Goal: Task Accomplishment & Management: Use online tool/utility

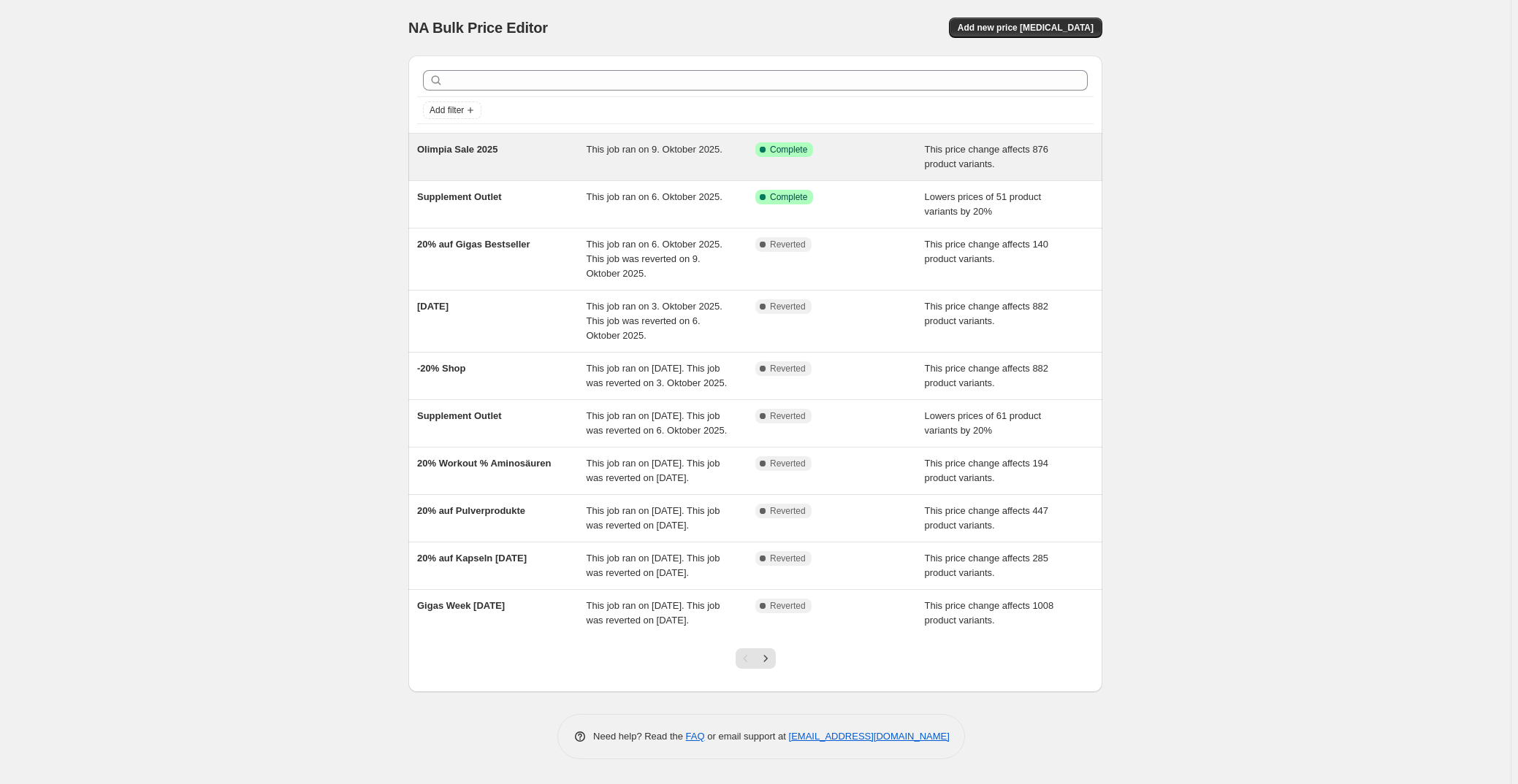
click at [553, 151] on div "Olimpia Sale 2025" at bounding box center [502, 157] width 170 height 30
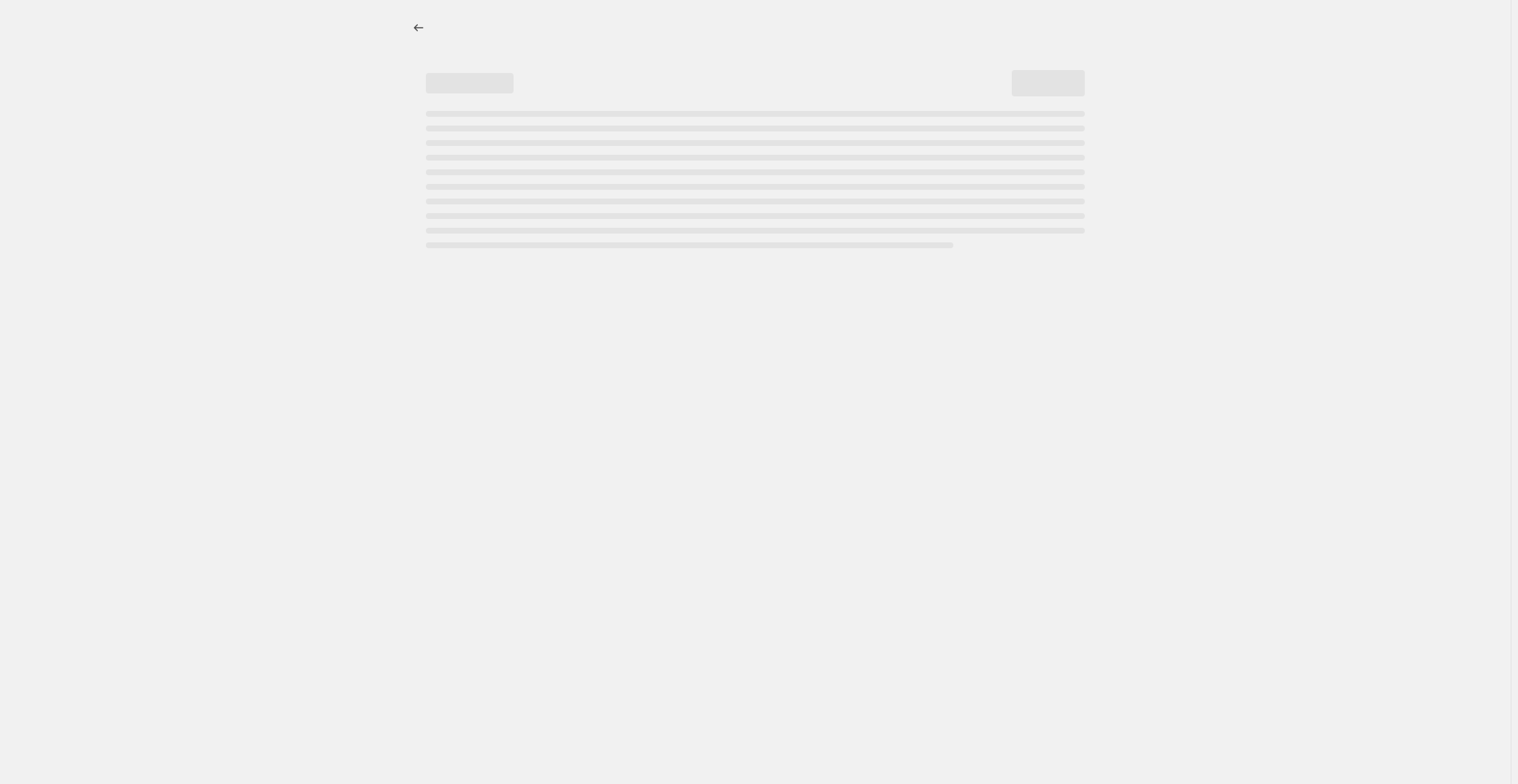
select select "pcap"
select select "no_change"
select select "not_equal"
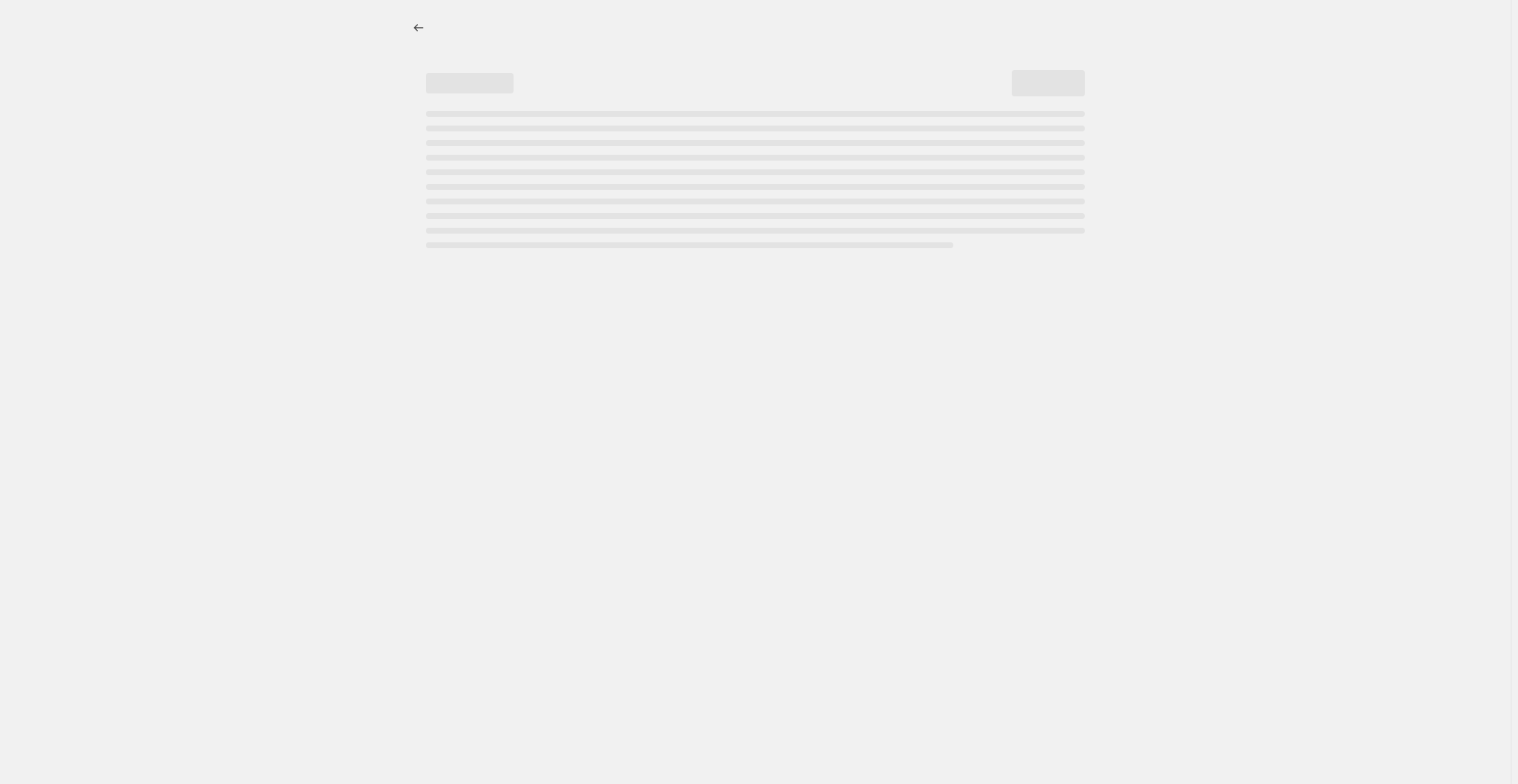
select select "not_equal"
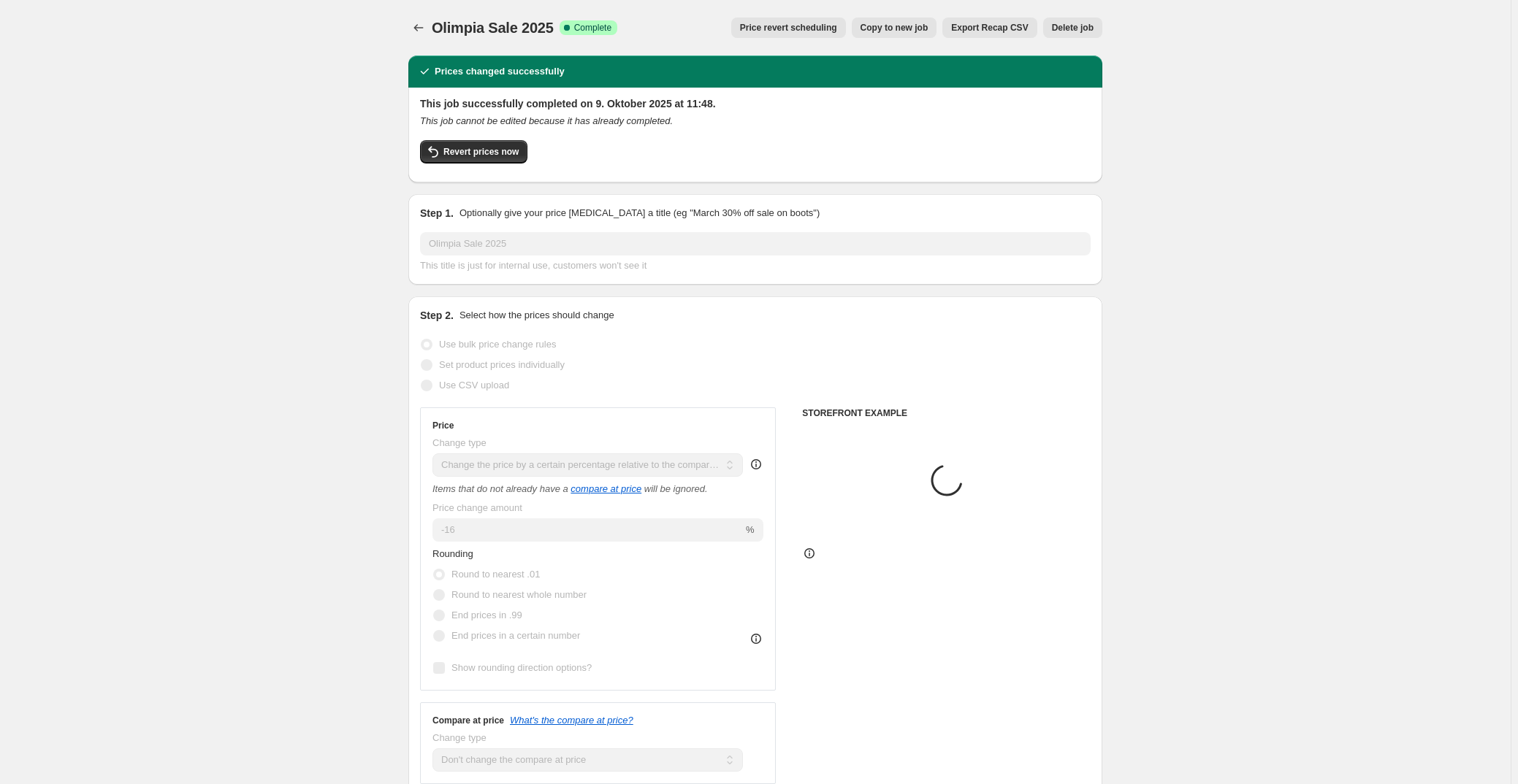
select select "collection"
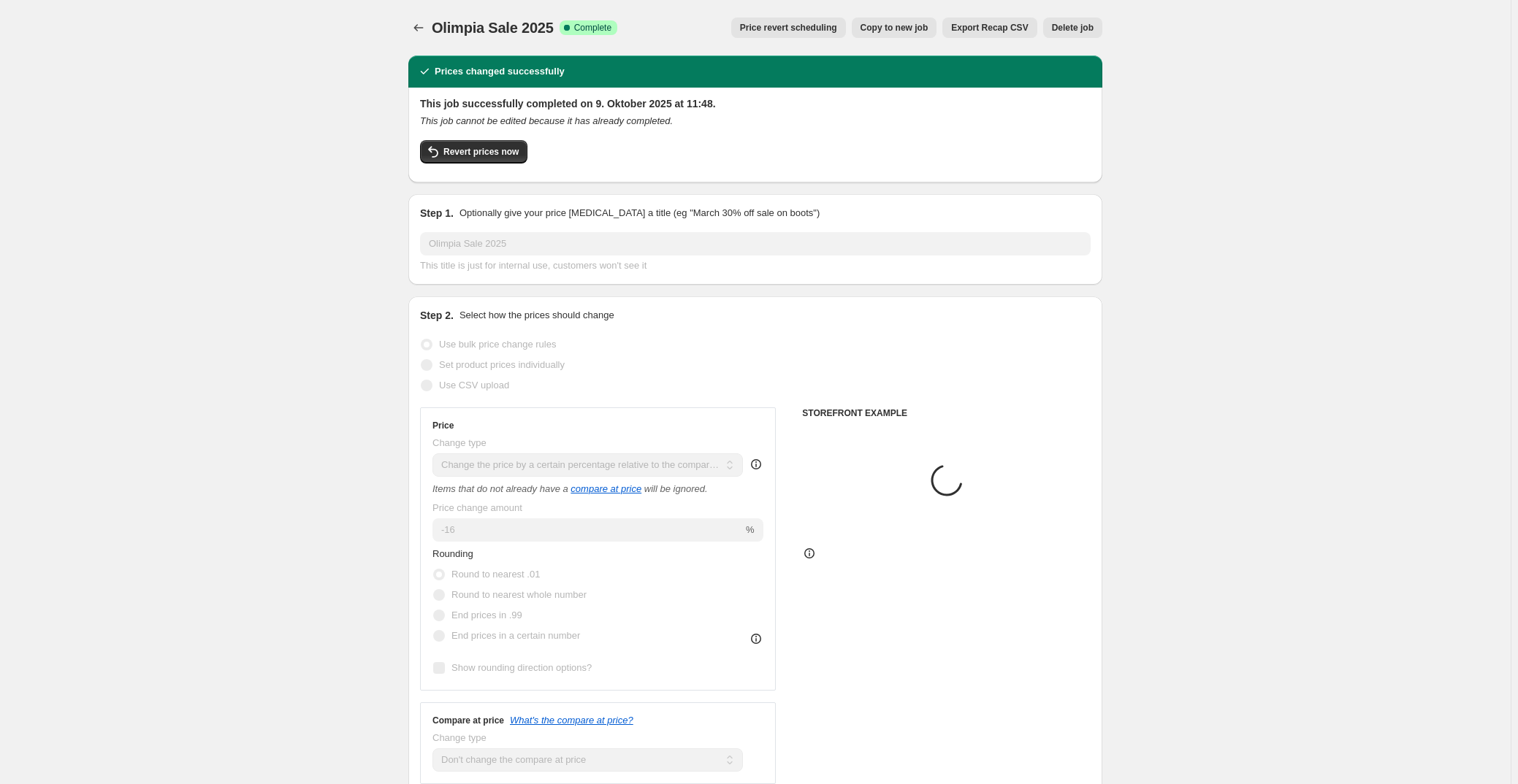
select select "collection"
click at [504, 141] on button "Revert prices now" at bounding box center [474, 151] width 108 height 23
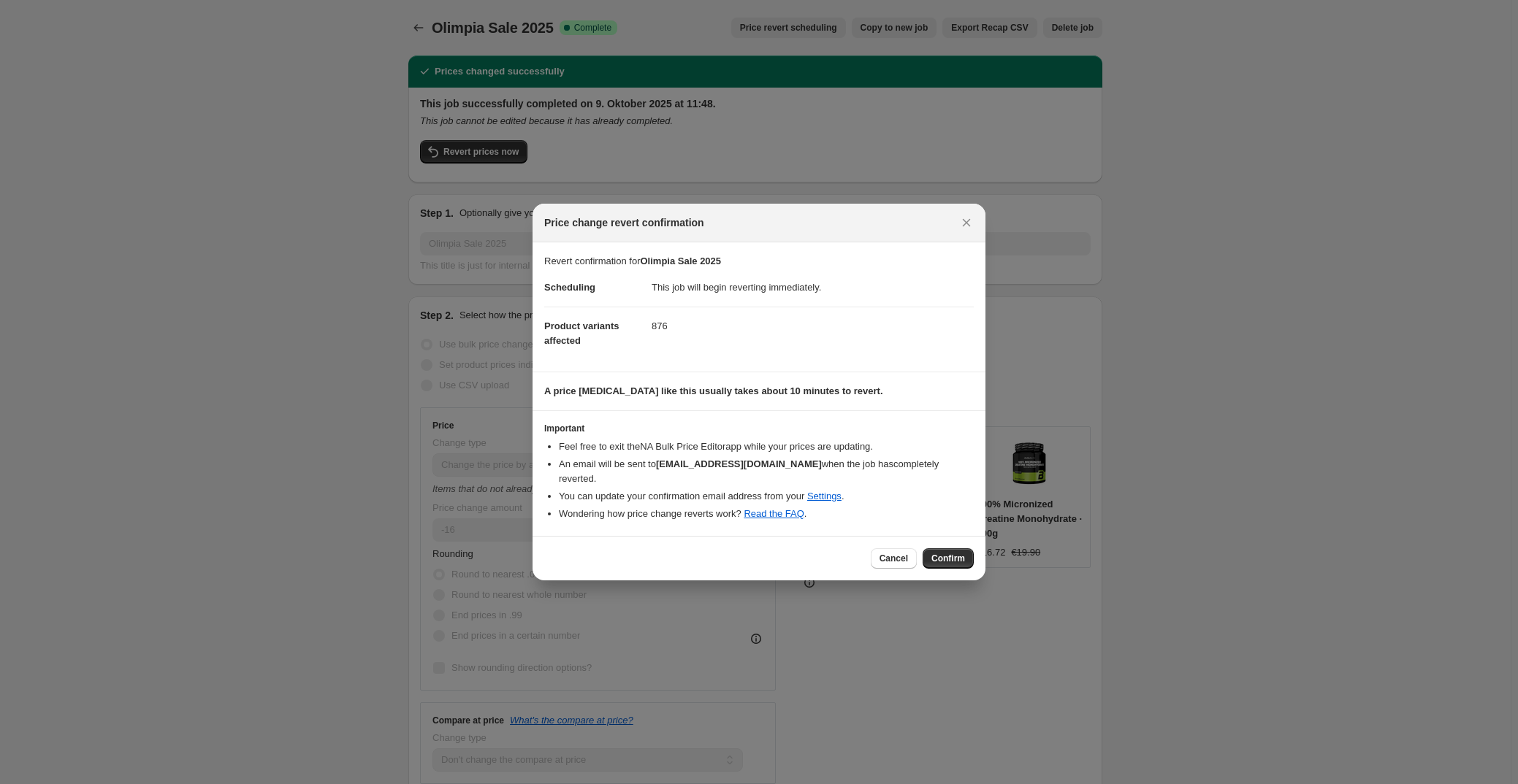
click at [949, 553] on span "Confirm" at bounding box center [948, 558] width 33 height 11
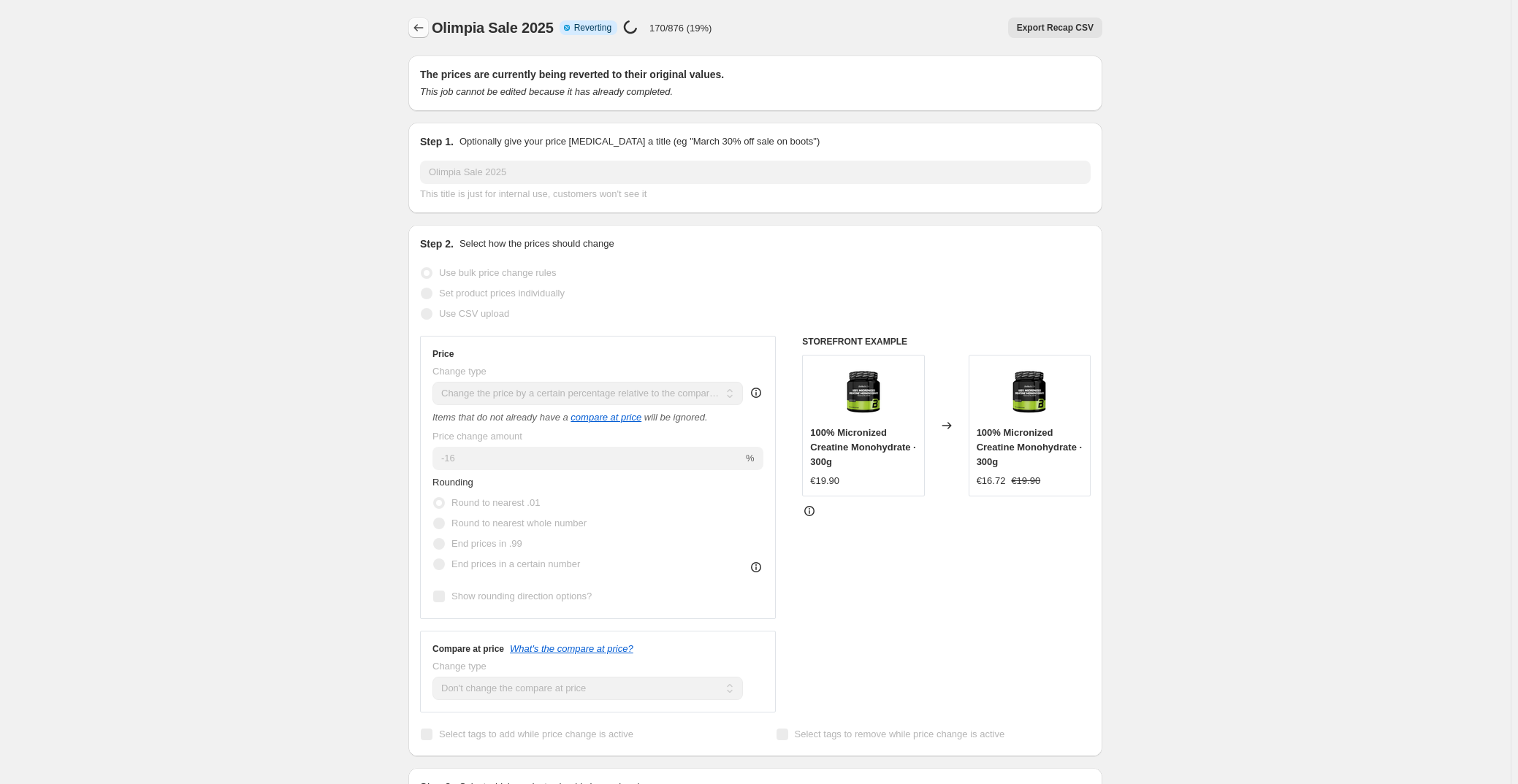
click at [417, 23] on icon "Price change jobs" at bounding box center [418, 27] width 14 height 14
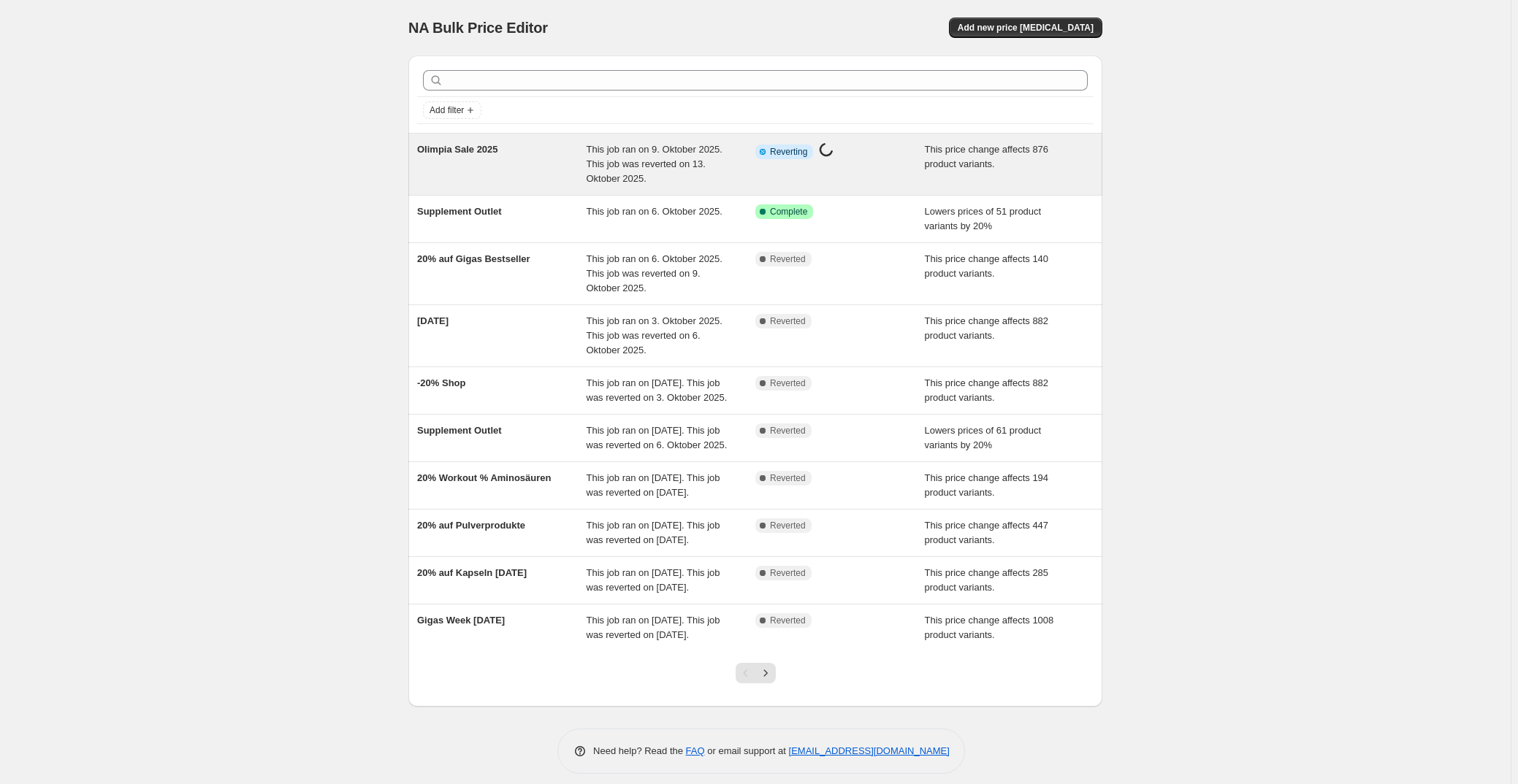
click at [546, 168] on div "Olimpia Sale 2025" at bounding box center [502, 164] width 170 height 44
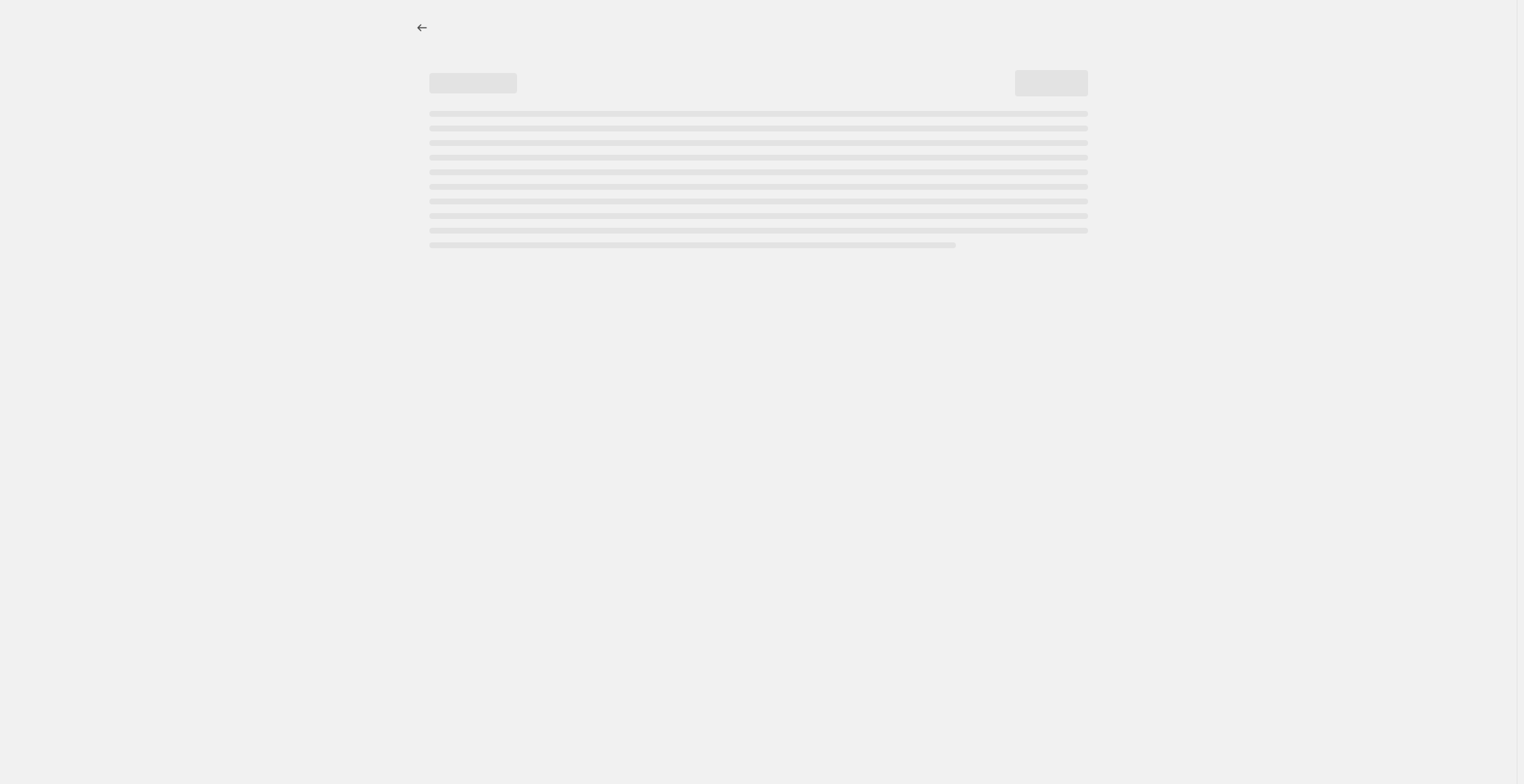
select select "pcap"
select select "no_change"
select select "collection"
select select "not_equal"
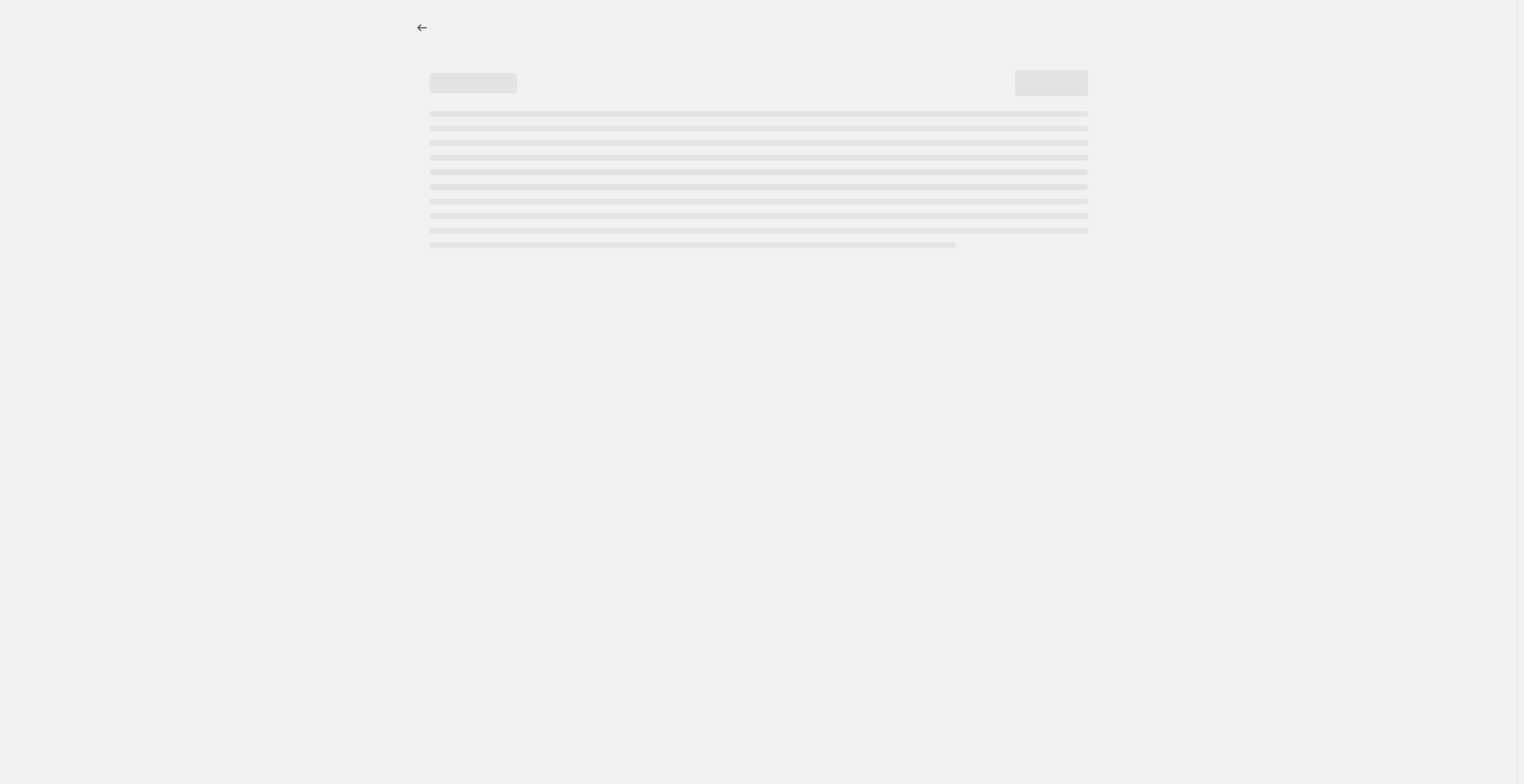
select select "collection"
select select "not_equal"
select select "collection"
select select "not_equal"
select select "collection"
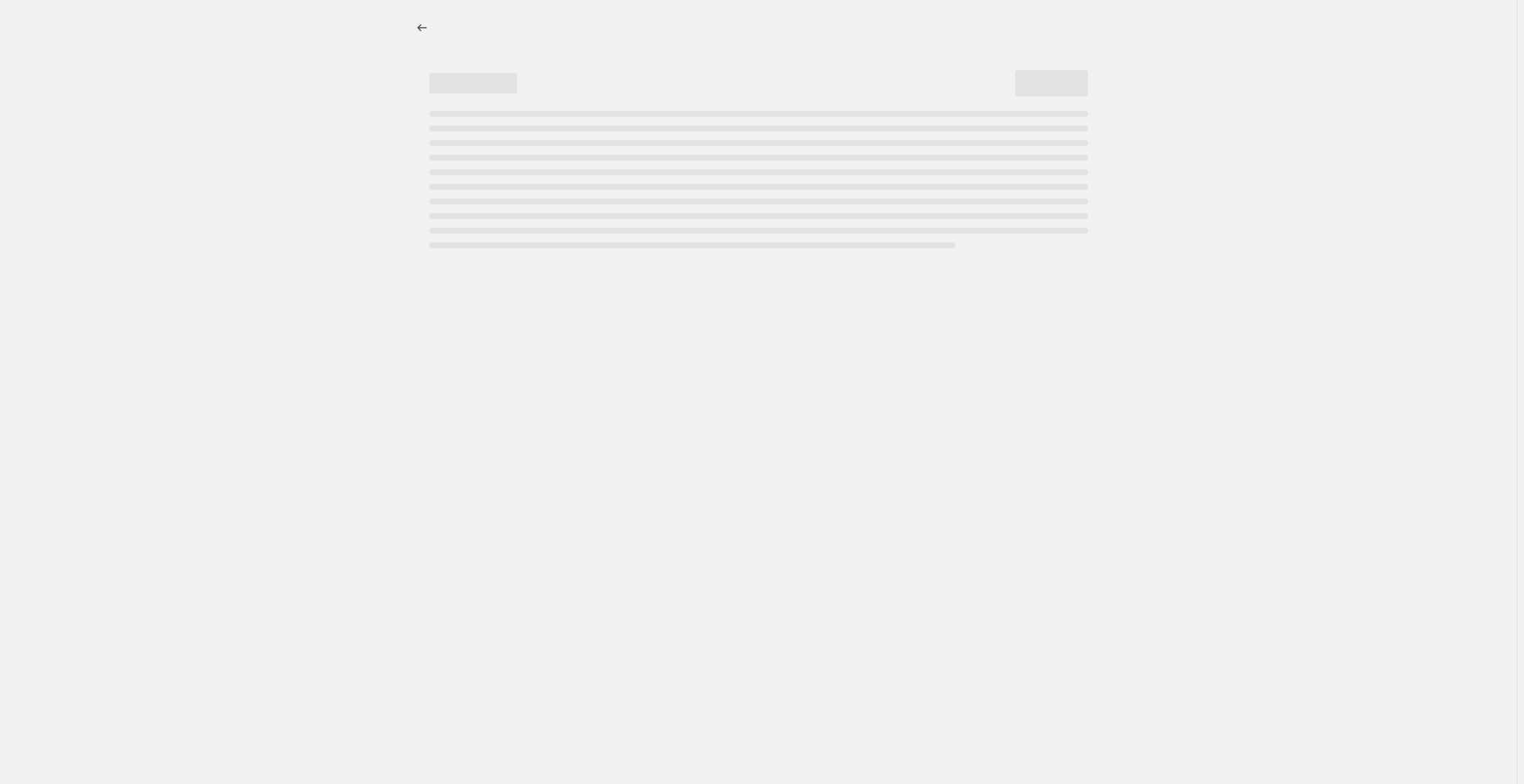
select select "not_equal"
select select "collection"
select select "not_equal"
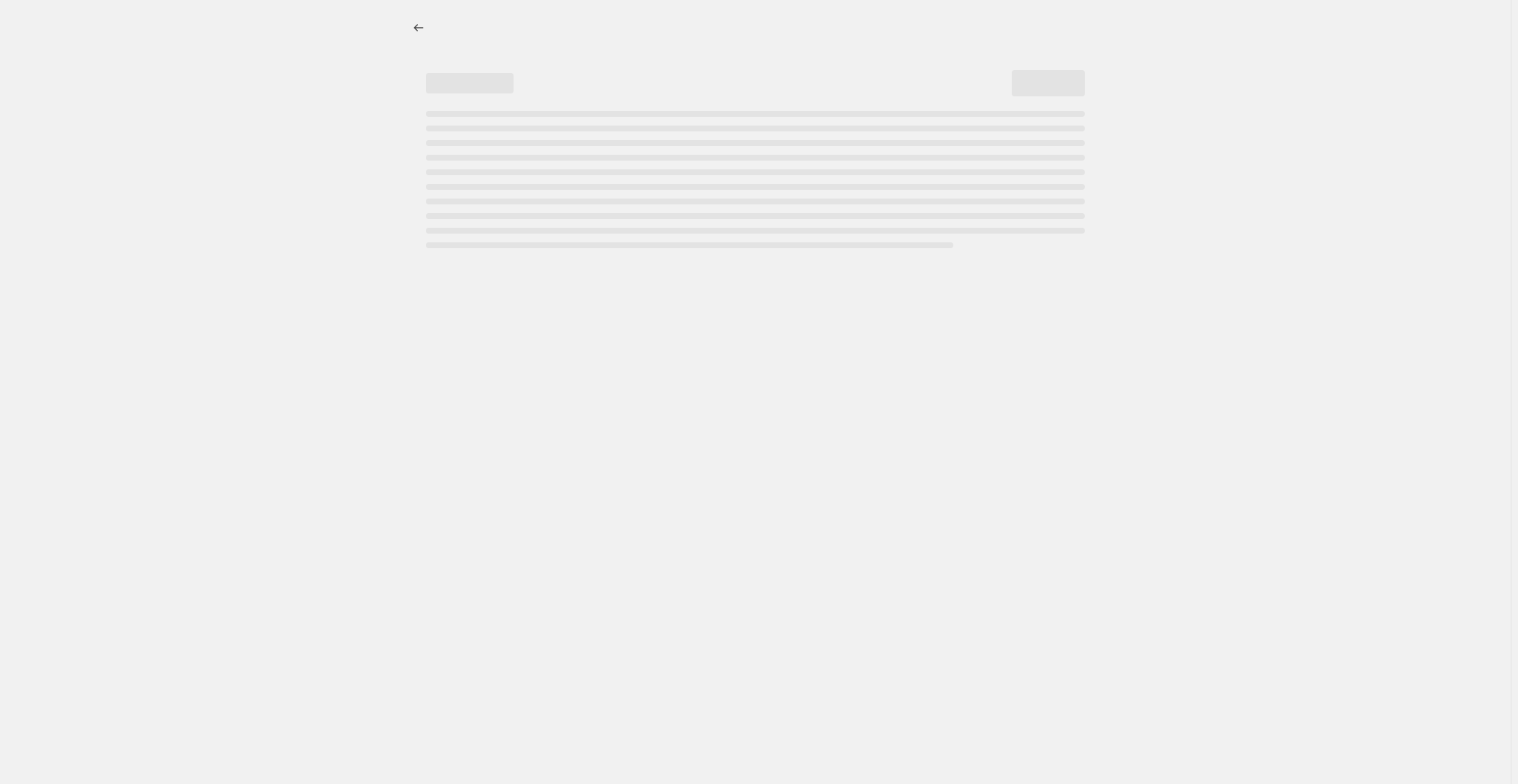
select select "pcap"
select select "no_change"
select select "collection"
select select "not_equal"
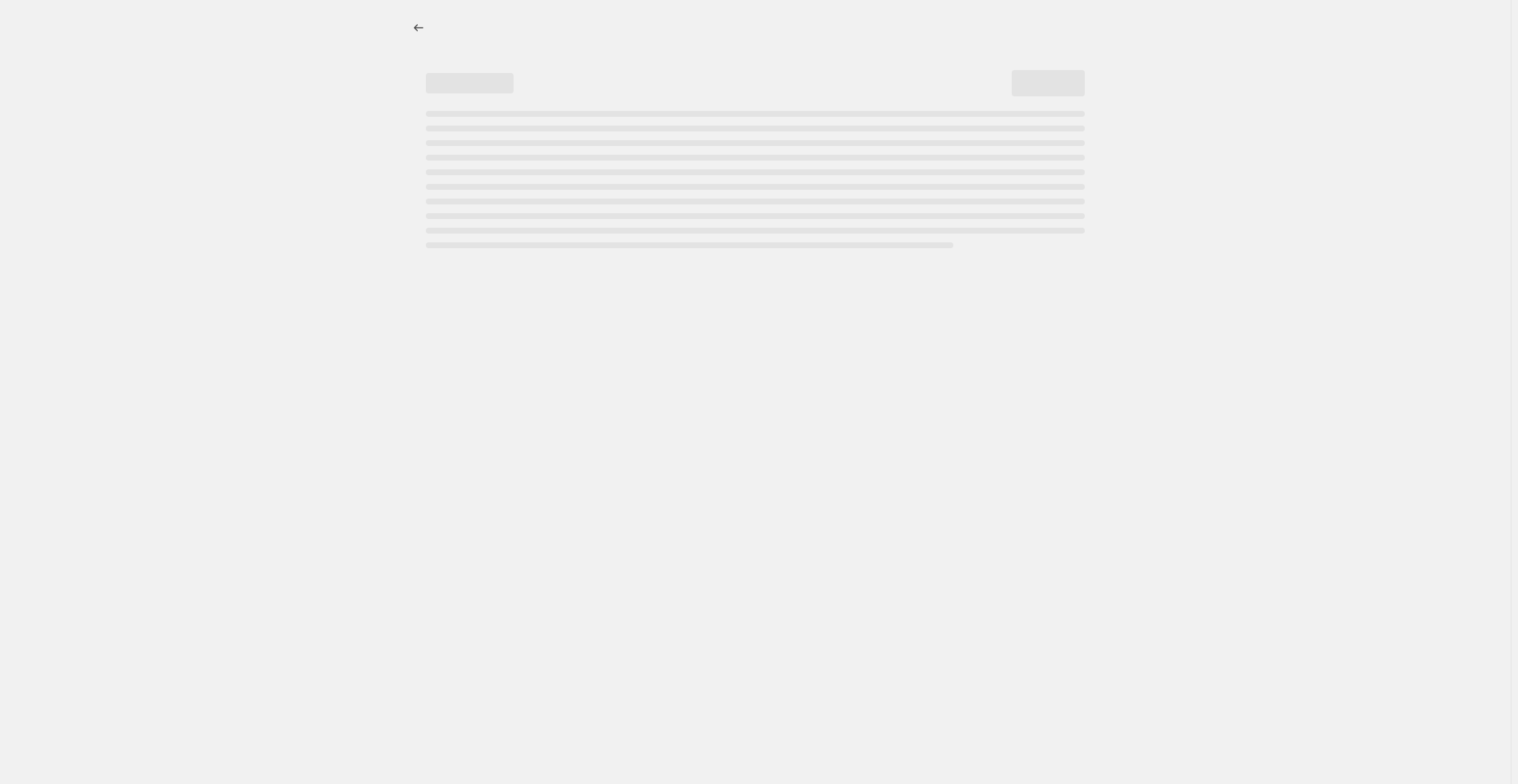
select select "collection"
select select "not_equal"
select select "collection"
select select "not_equal"
select select "collection"
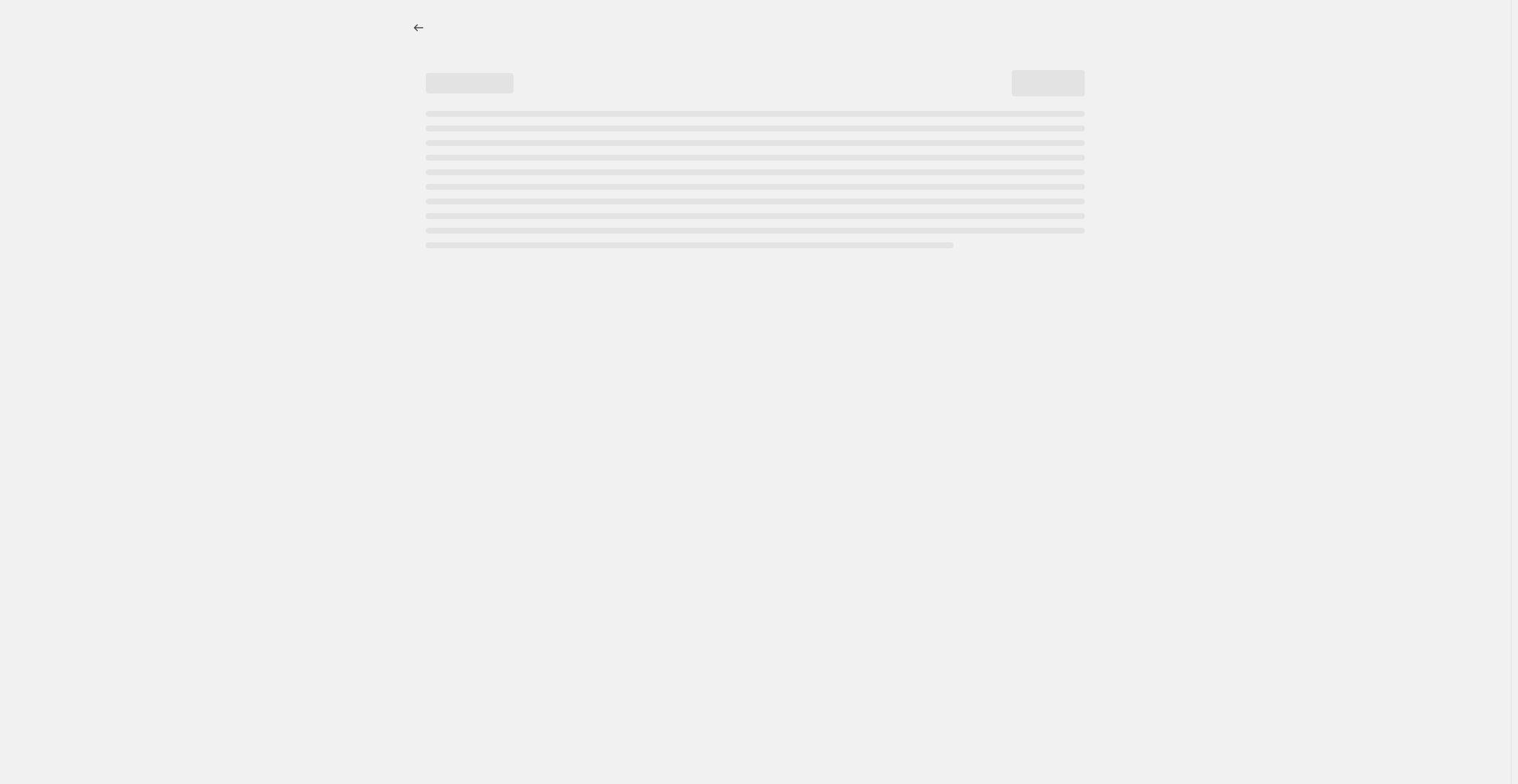
select select "not_equal"
select select "collection"
select select "not_equal"
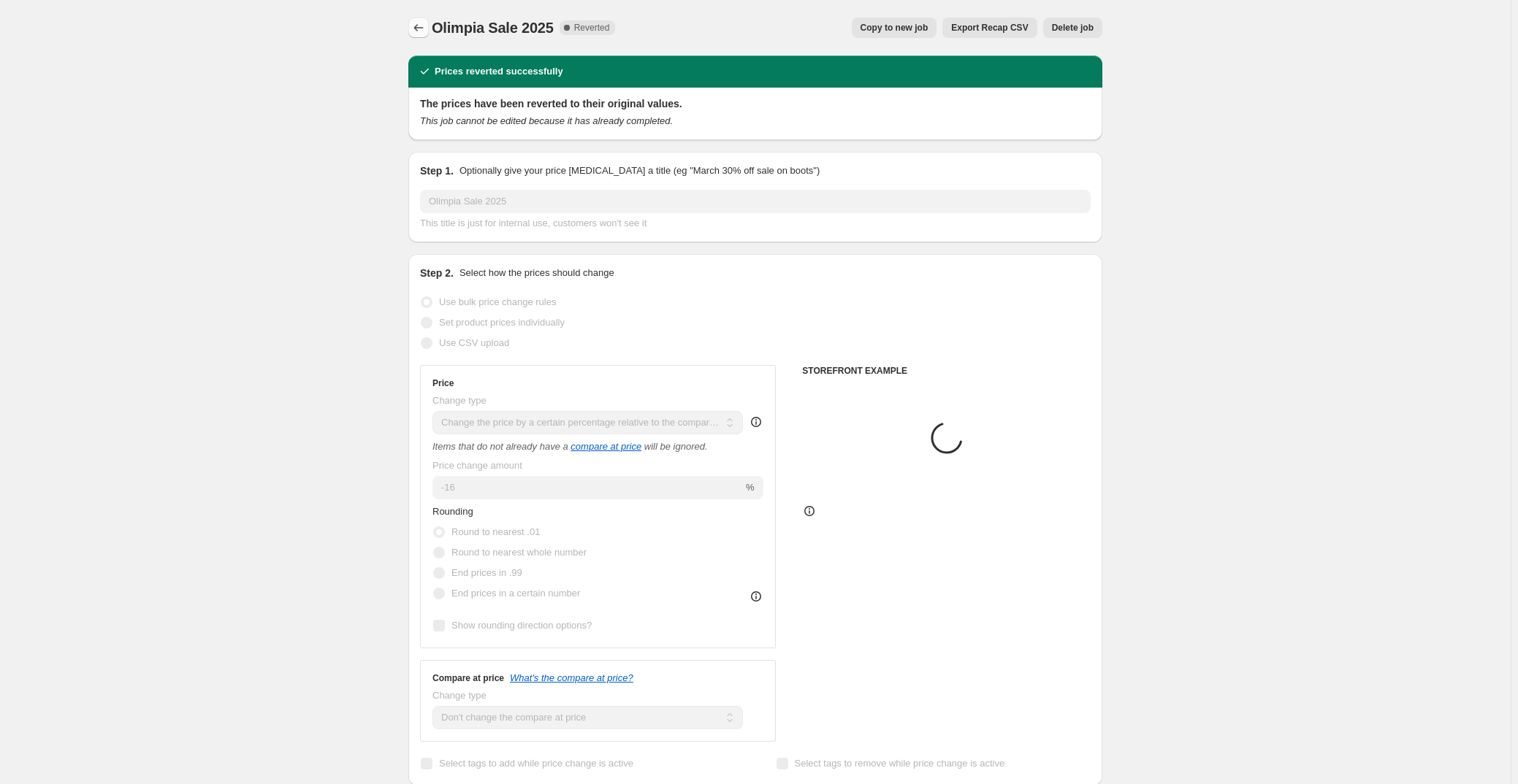
click at [414, 30] on icon "Price change jobs" at bounding box center [418, 27] width 14 height 14
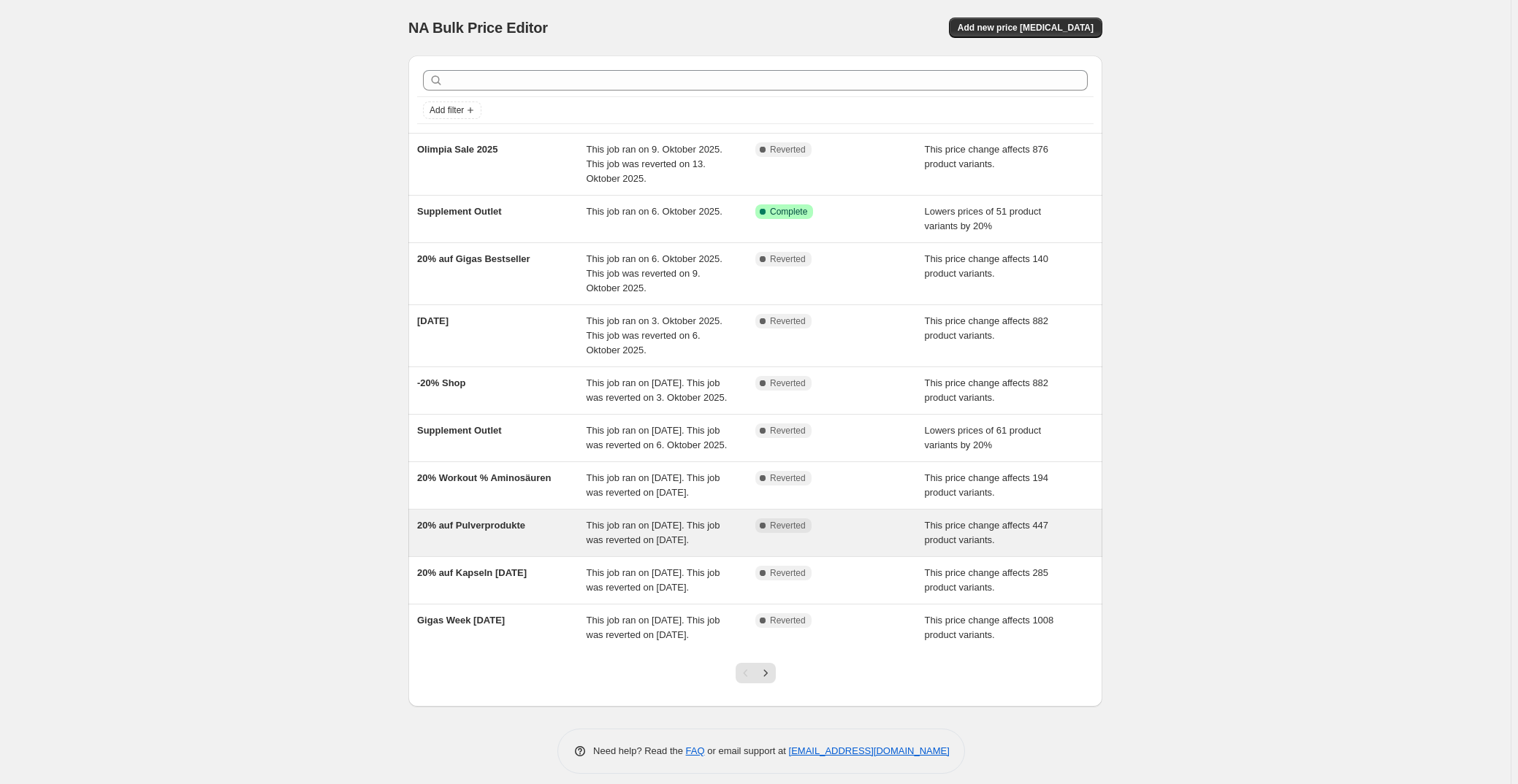
click at [502, 548] on div "20% auf Pulverprodukte" at bounding box center [502, 533] width 170 height 30
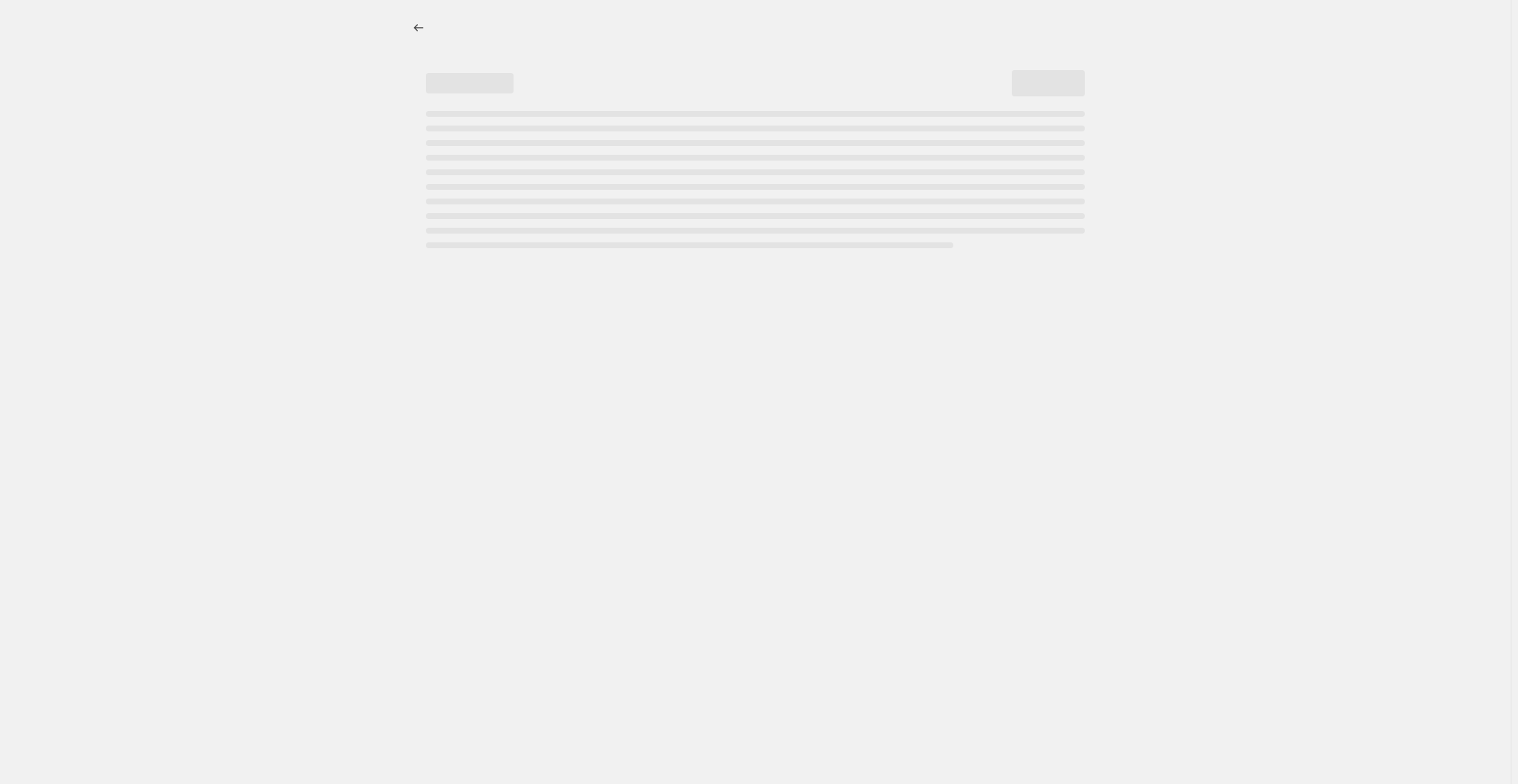
select select "pcap"
select select "no_change"
select select "collection"
select select "not_equal"
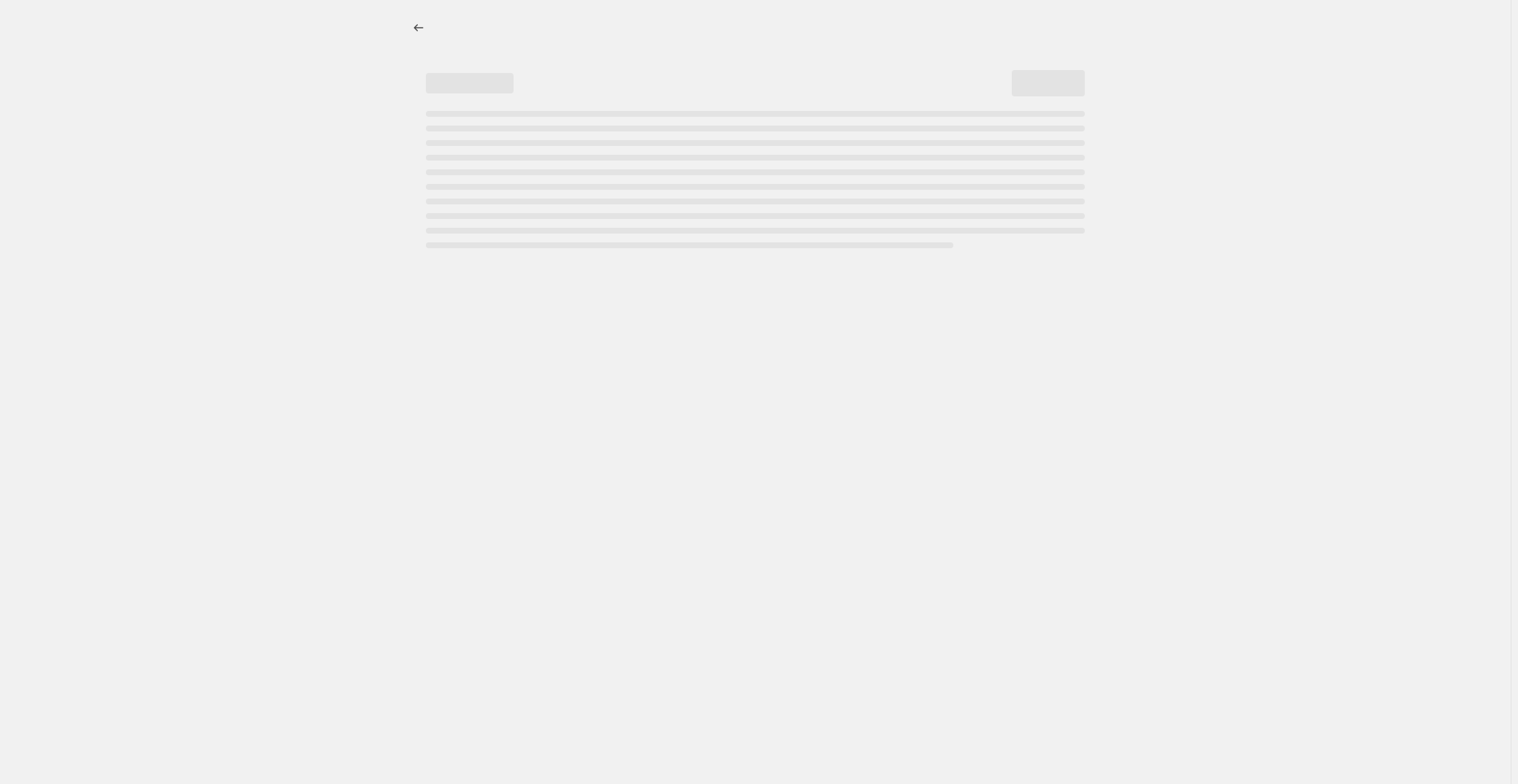
select select "collection"
select select "not_equal"
select select "collection"
select select "not_equal"
select select "collection"
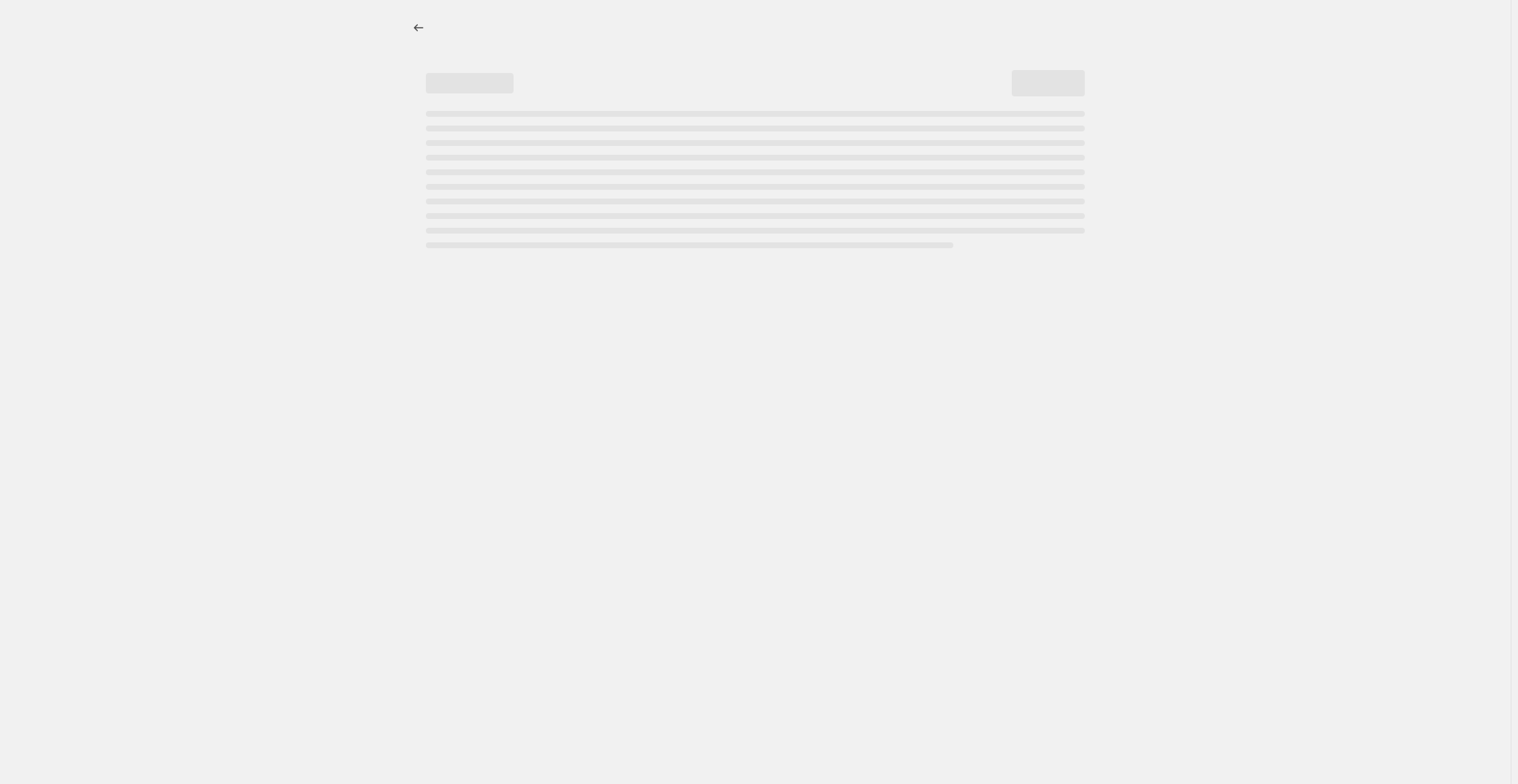
select select "not_equal"
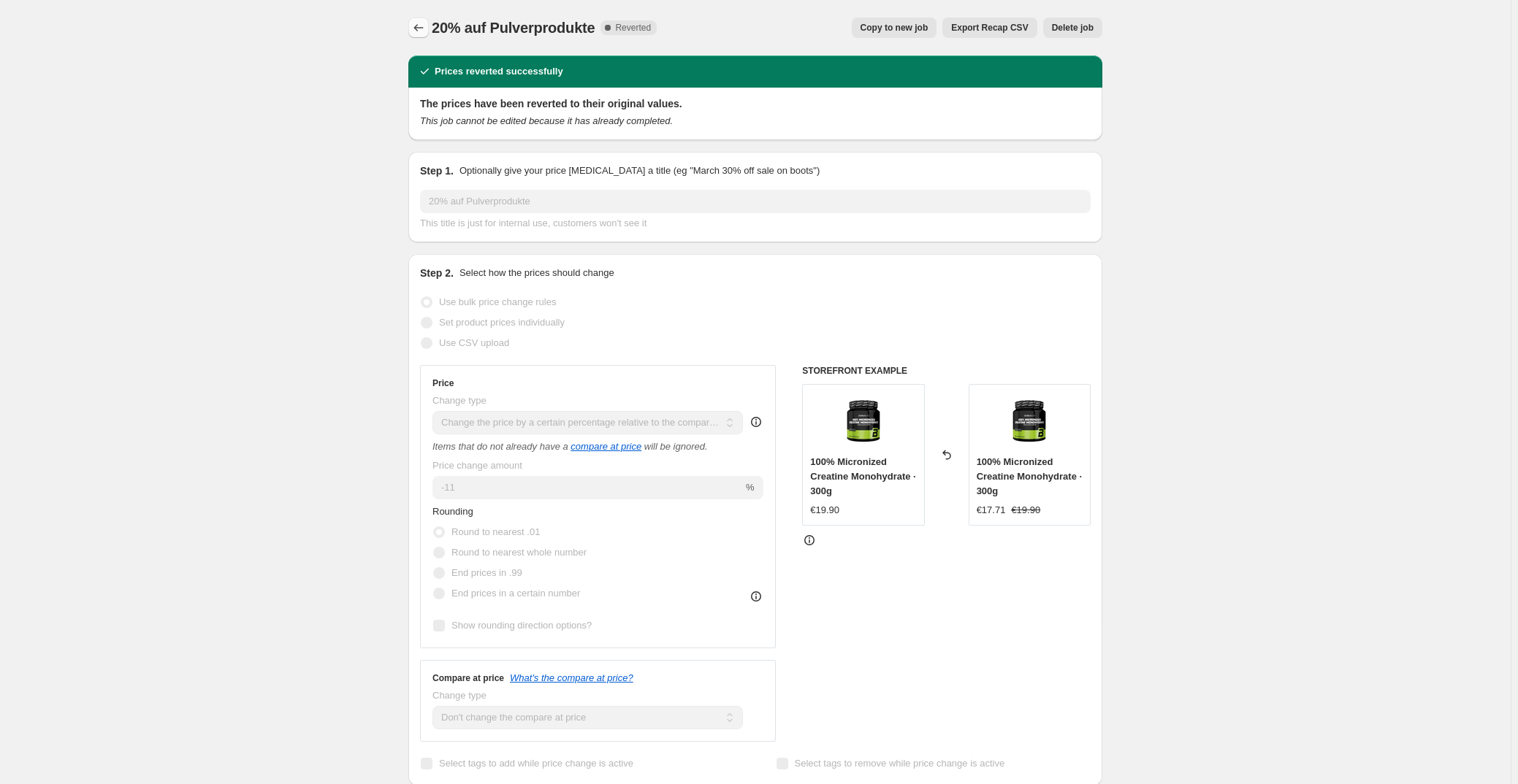
click at [418, 30] on icon "Price change jobs" at bounding box center [418, 27] width 14 height 14
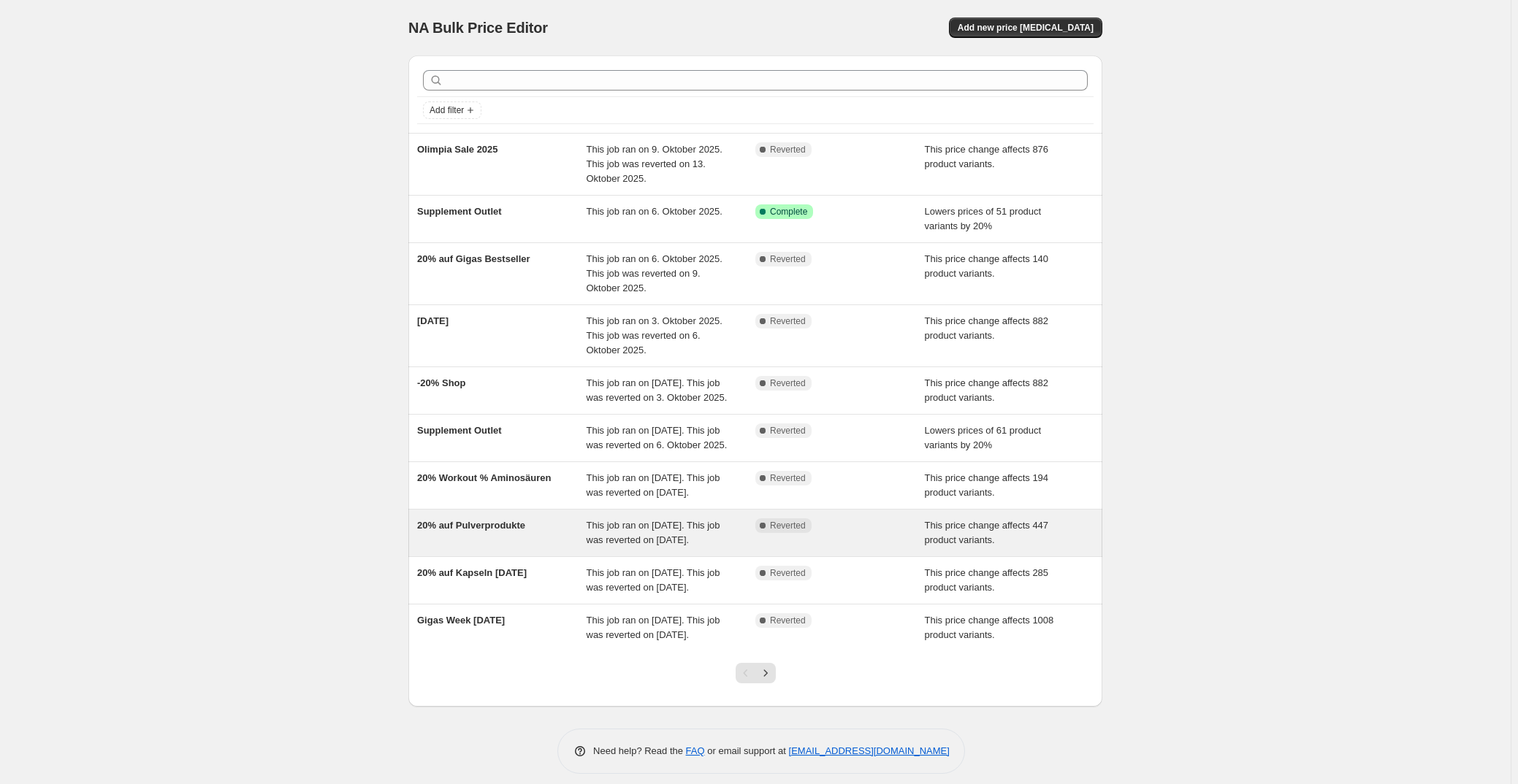
click at [471, 531] on span "20% auf Pulverprodukte" at bounding box center [471, 525] width 108 height 11
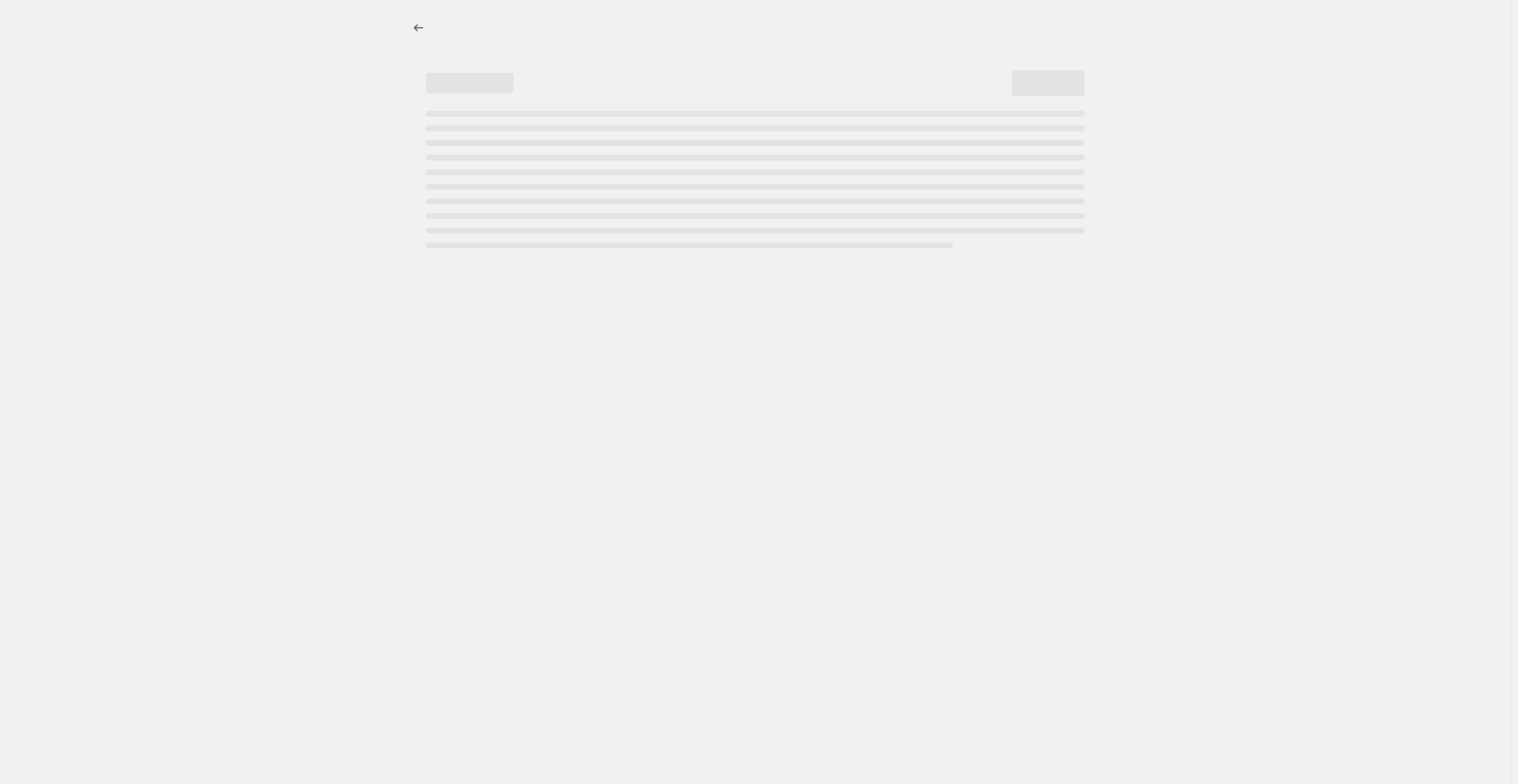
select select "pcap"
select select "no_change"
select select "collection"
select select "not_equal"
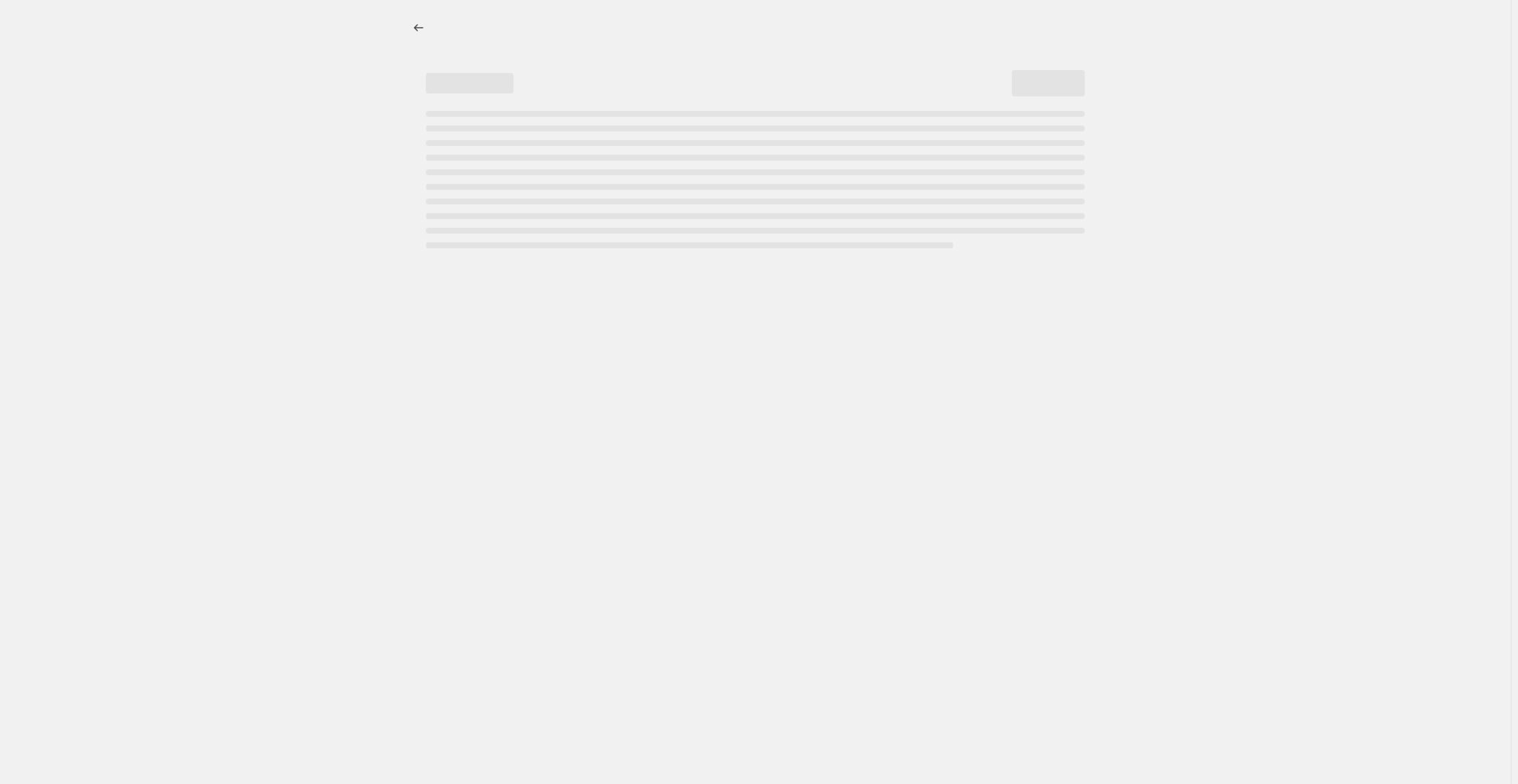
select select "collection"
select select "not_equal"
select select "collection"
select select "not_equal"
select select "collection"
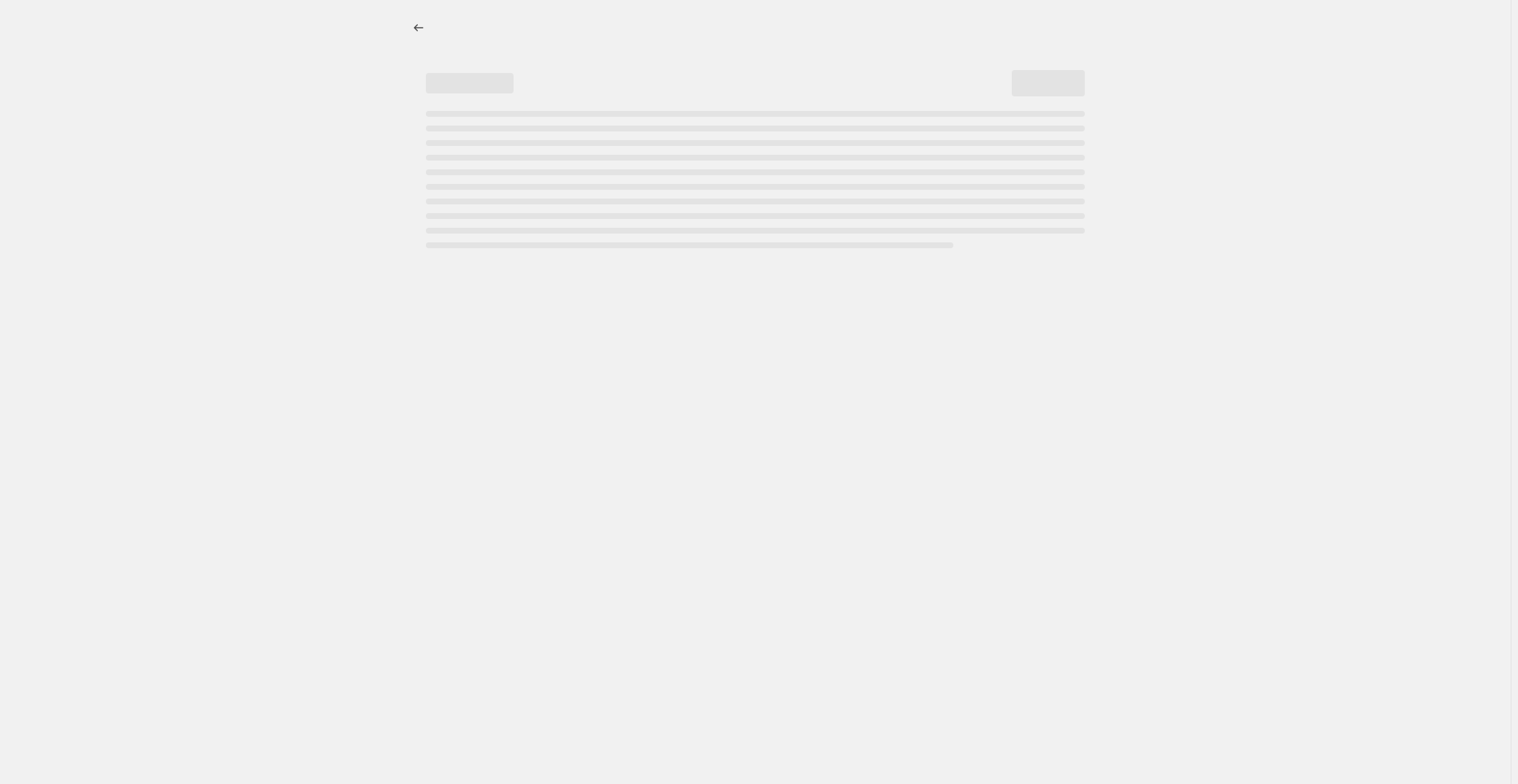
select select "not_equal"
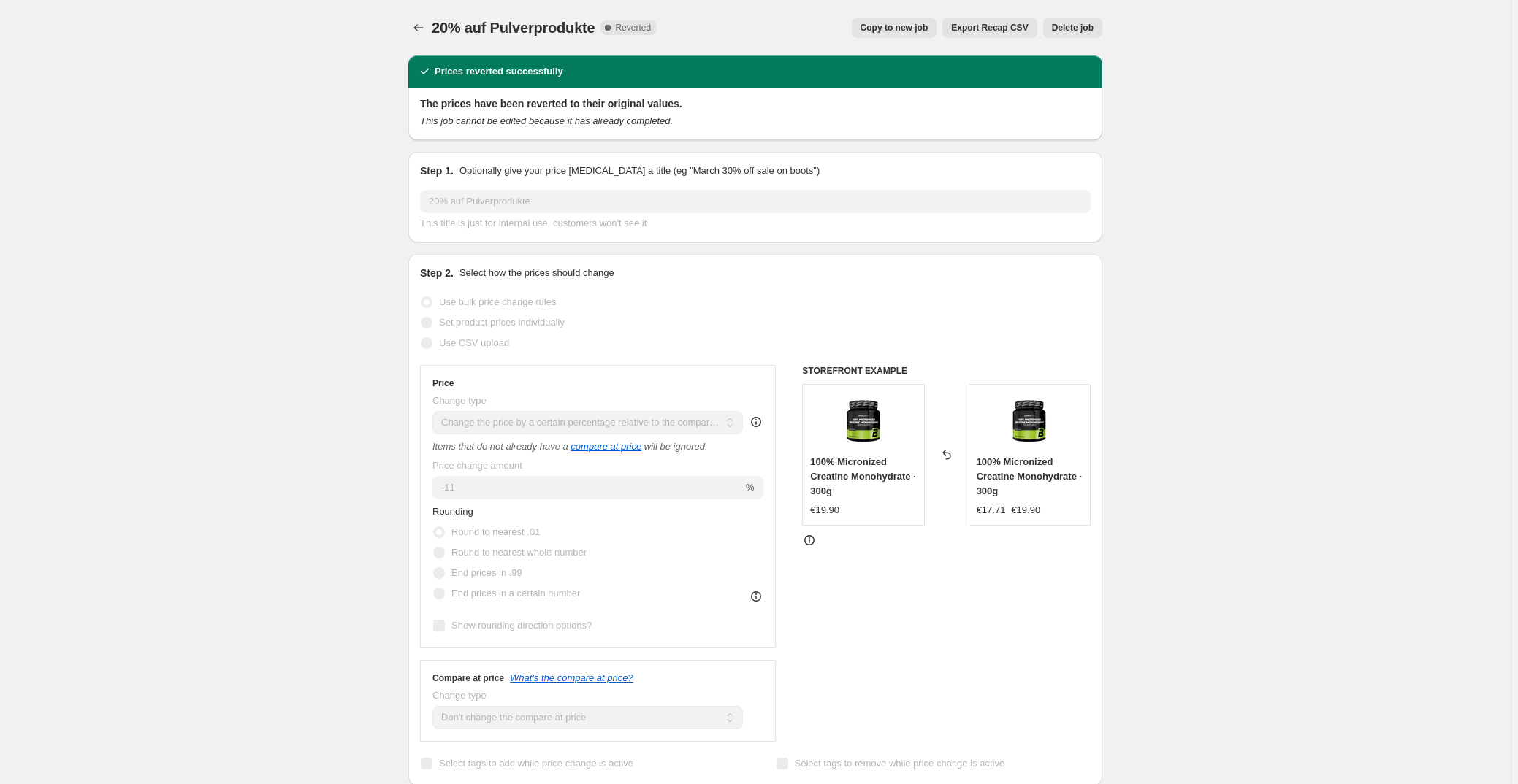
click at [898, 26] on span "Copy to new job" at bounding box center [894, 27] width 68 height 11
select select "pcap"
select select "no_change"
select select "collection"
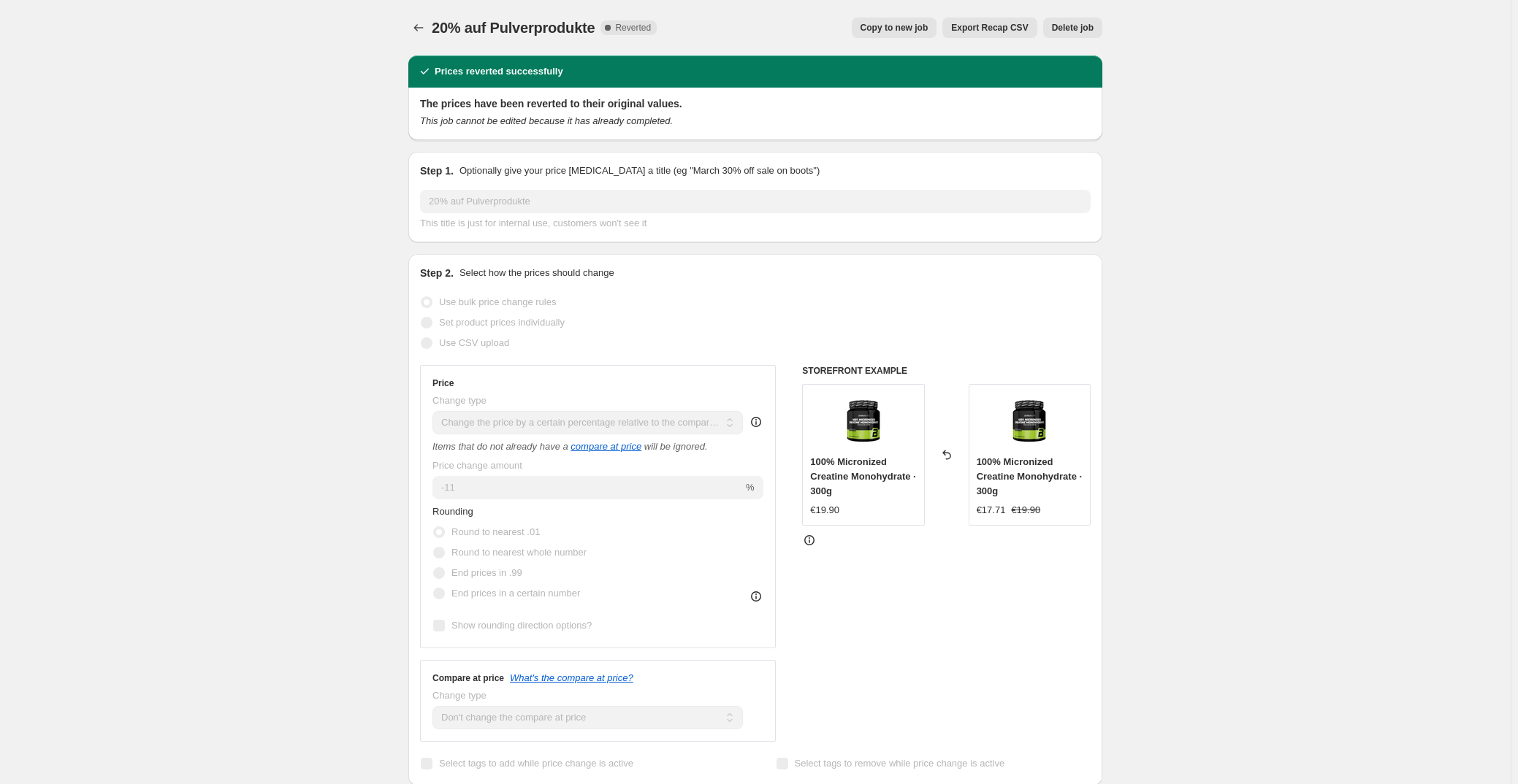
select select "not_equal"
select select "collection"
select select "not_equal"
select select "collection"
select select "not_equal"
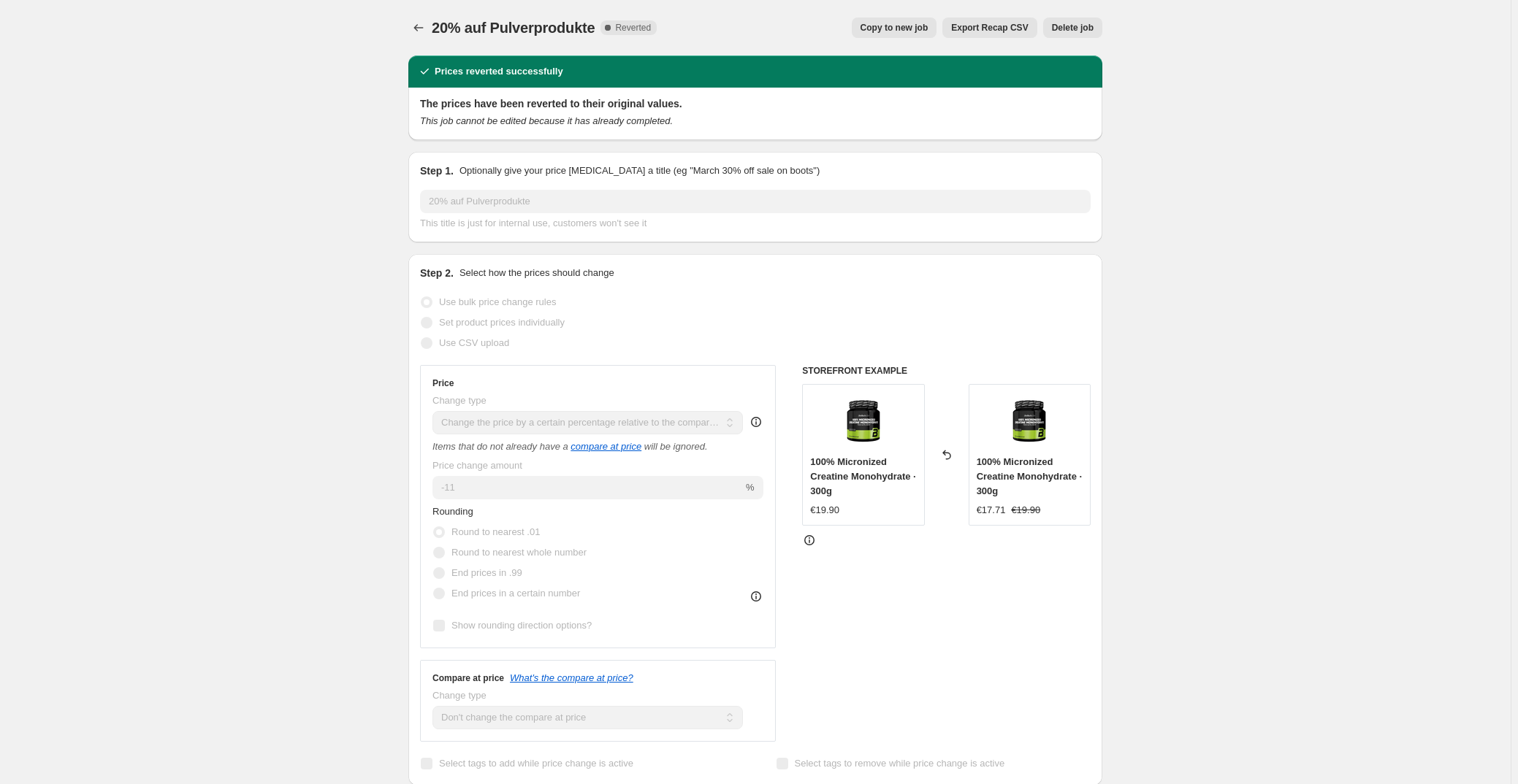
select select "collection"
select select "not_equal"
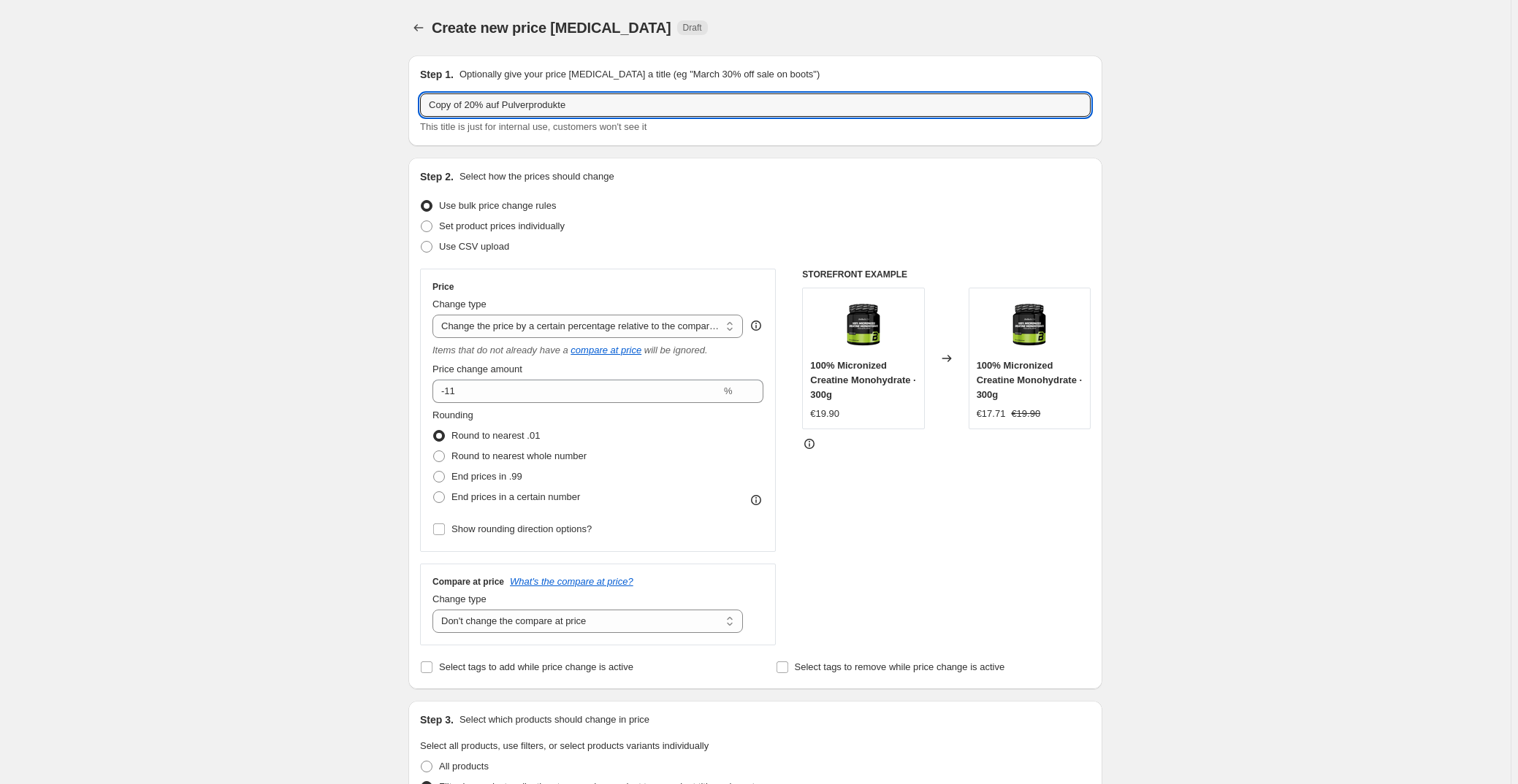
drag, startPoint x: 468, startPoint y: 108, endPoint x: 290, endPoint y: 104, distance: 178.0
type input "20% auf Pulverprodukte"
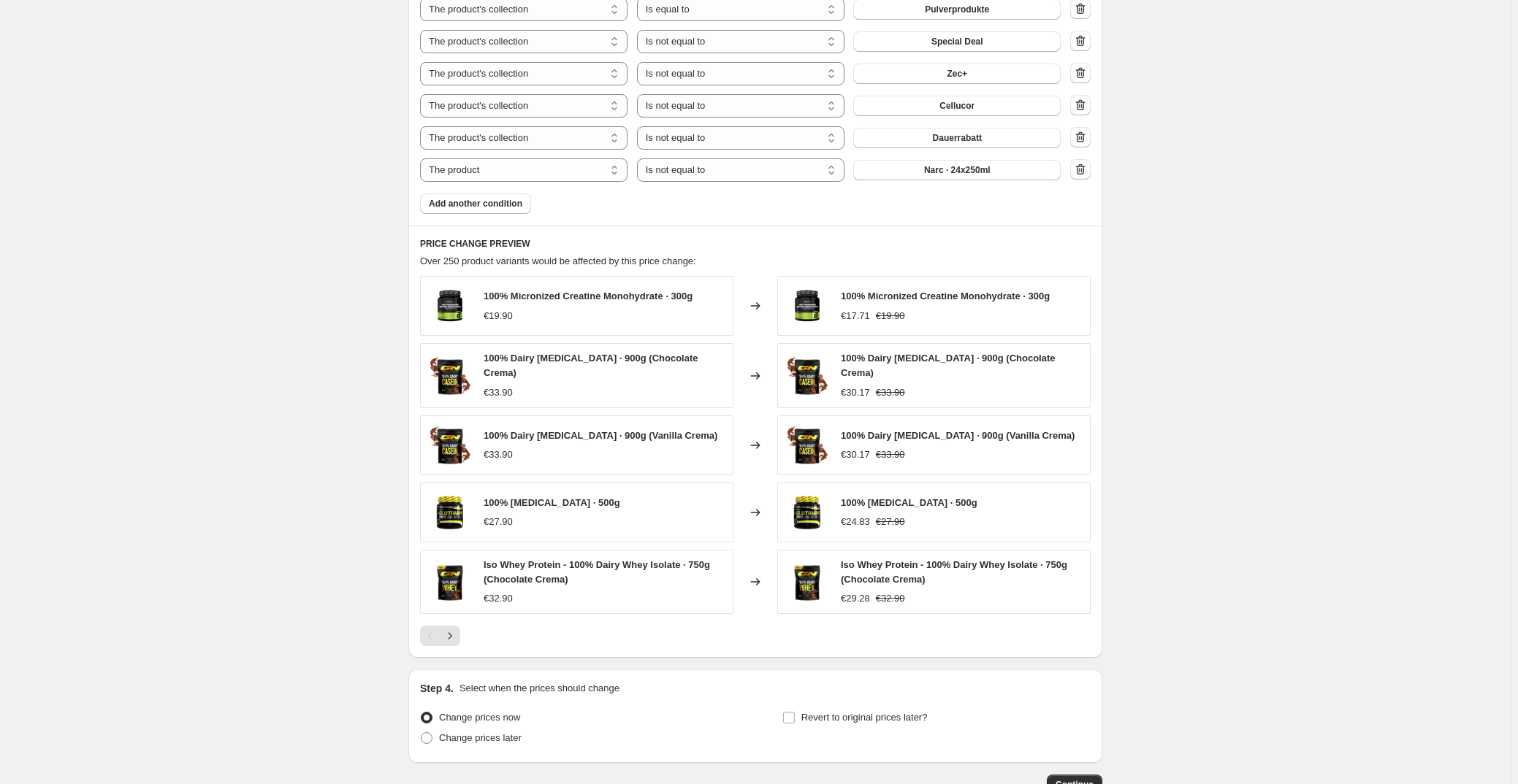
scroll to position [1023, 0]
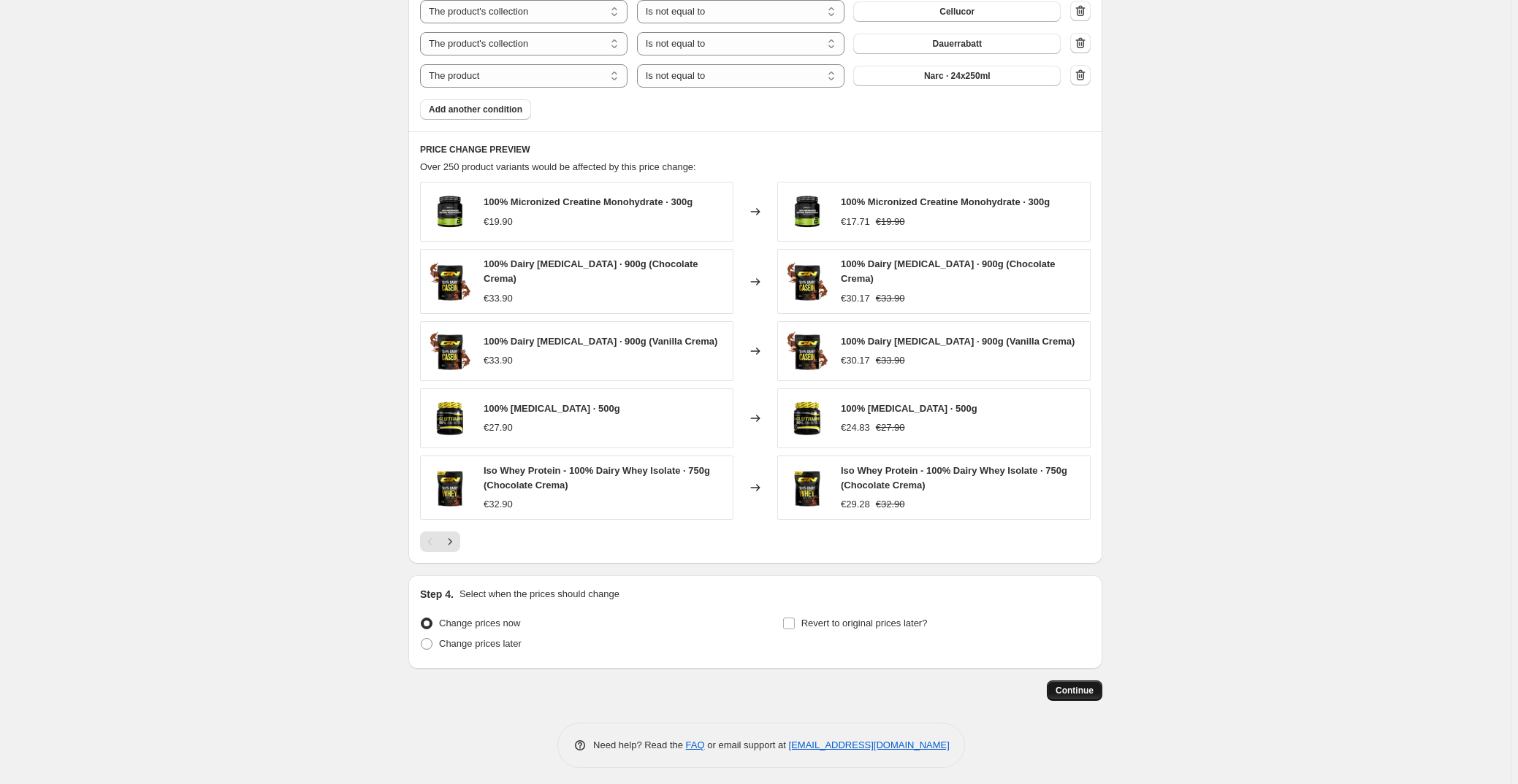
click at [1072, 685] on span "Continue" at bounding box center [1075, 690] width 38 height 11
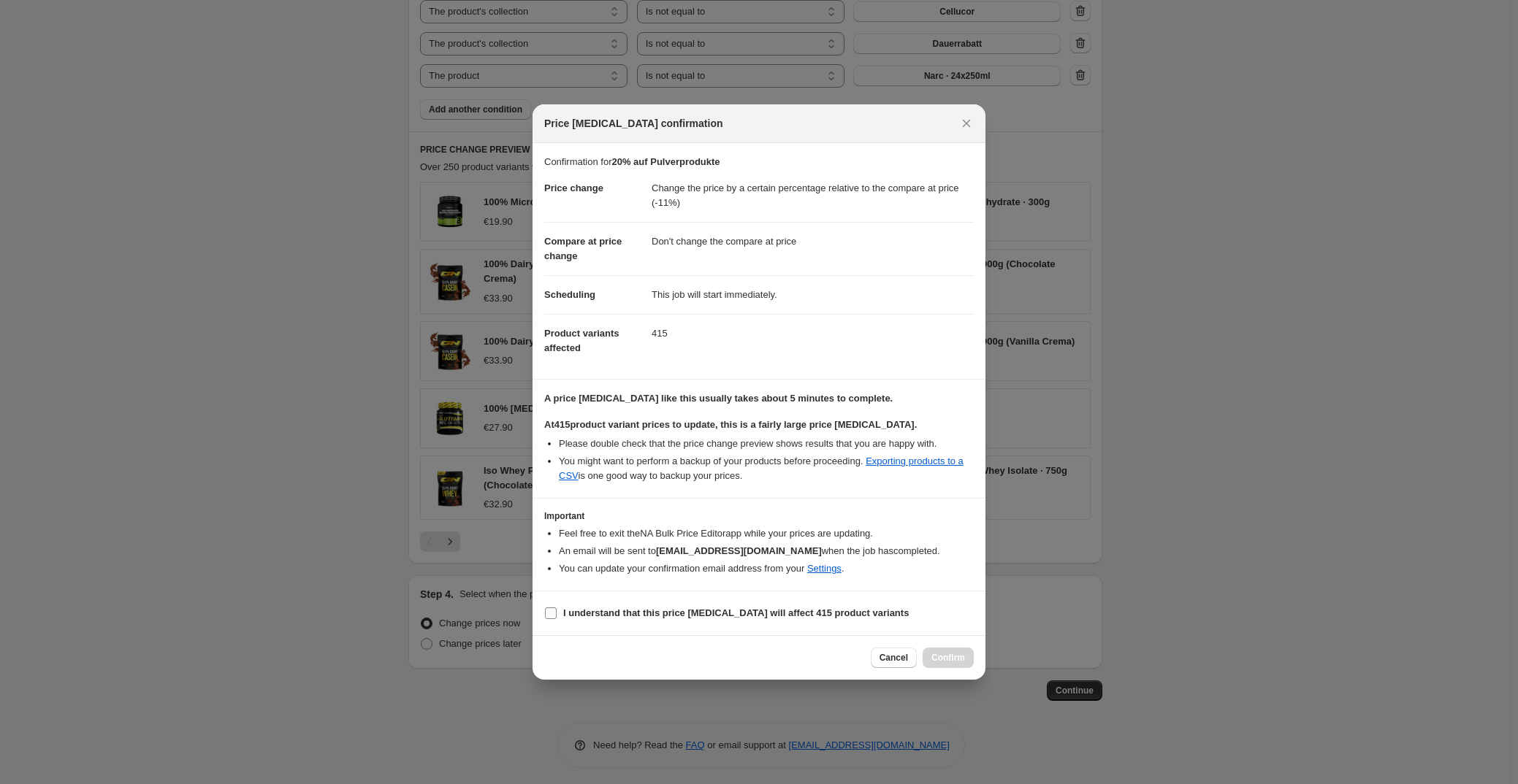
click at [643, 614] on b "I understand that this price [MEDICAL_DATA] will affect 415 product variants" at bounding box center [736, 613] width 346 height 11
click at [556, 614] on input "I understand that this price [MEDICAL_DATA] will affect 415 product variants" at bounding box center [550, 613] width 11 height 11
checkbox input "true"
click at [937, 651] on button "Confirm" at bounding box center [947, 657] width 51 height 20
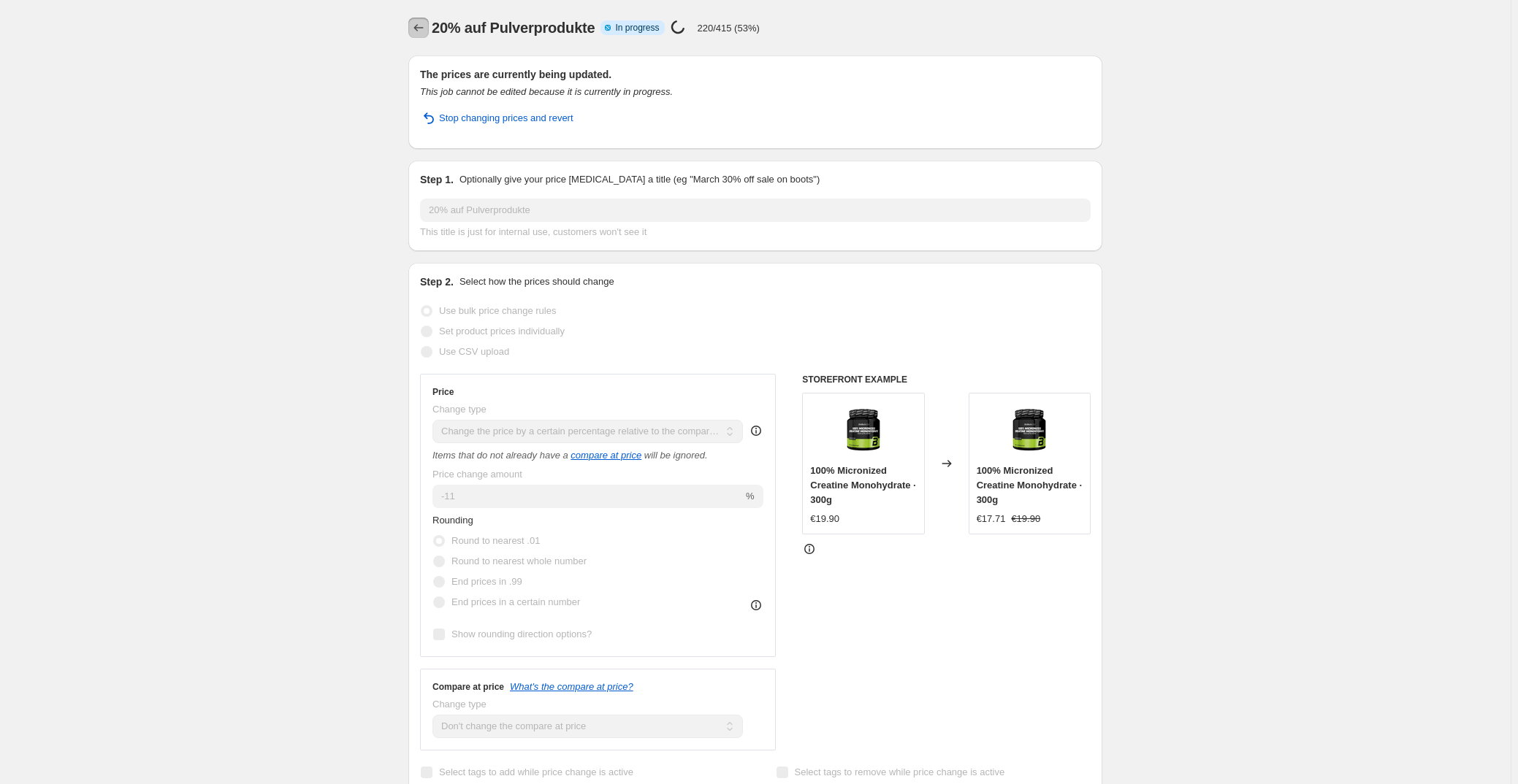
click at [418, 28] on icon "Price change jobs" at bounding box center [418, 28] width 10 height 8
